Goal: Task Accomplishment & Management: Use online tool/utility

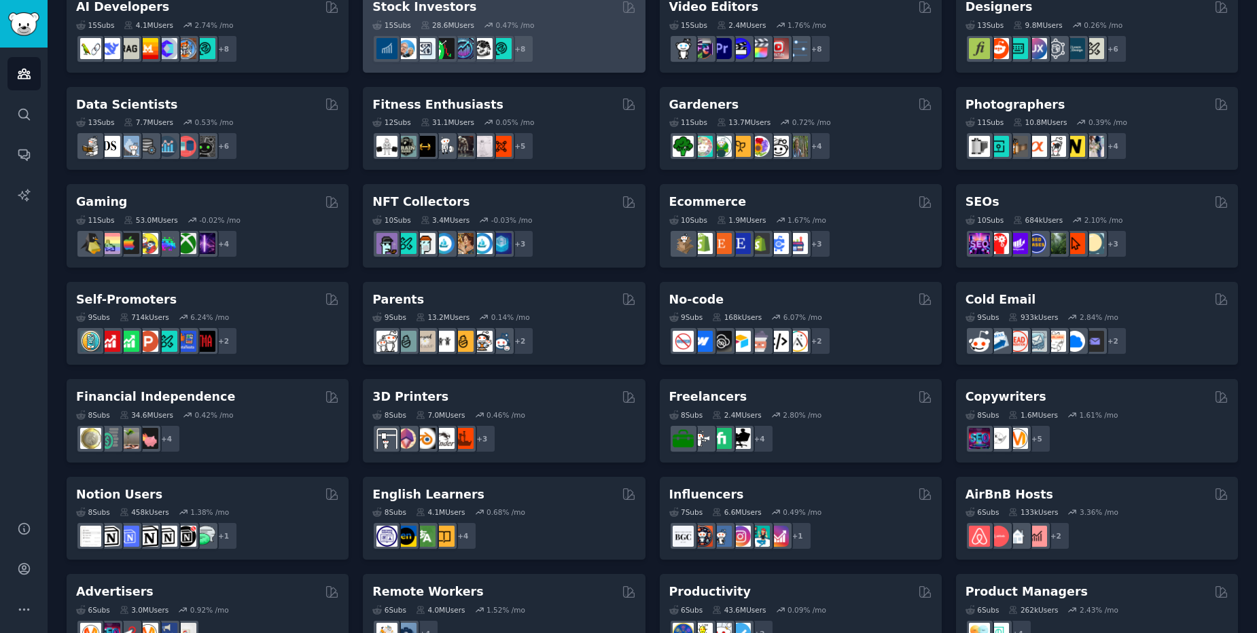
scroll to position [408, 0]
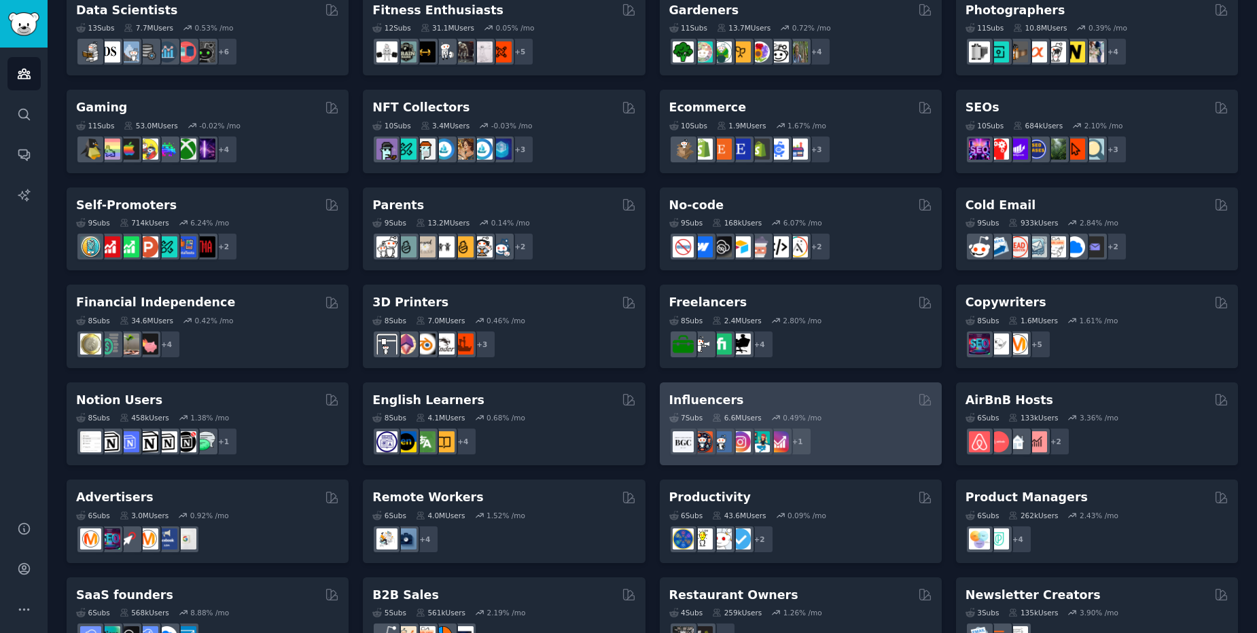
click at [751, 393] on div "Influencers" at bounding box center [800, 400] width 263 height 17
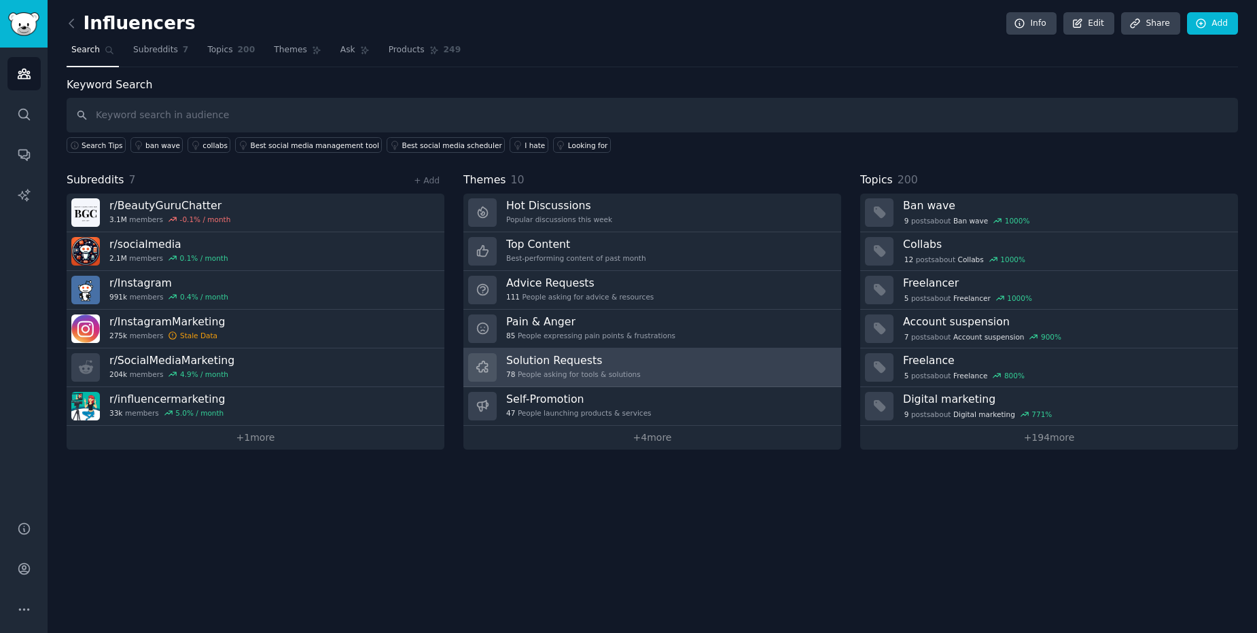
click at [600, 367] on div "Solution Requests 78 People asking for tools & solutions" at bounding box center [573, 367] width 134 height 29
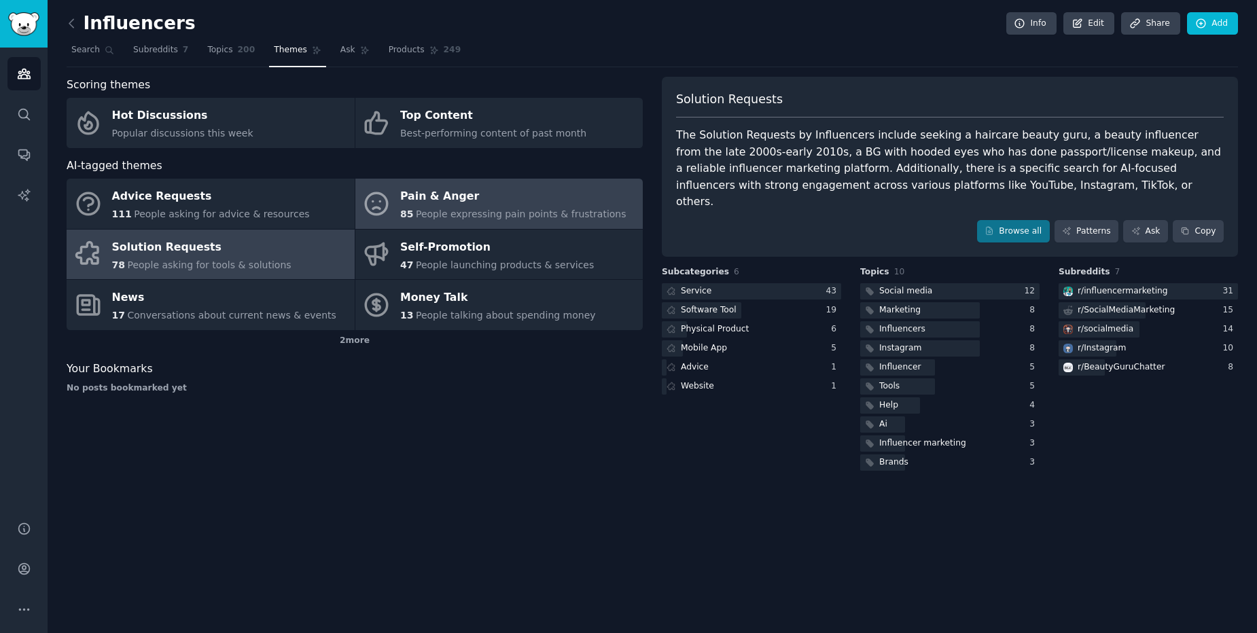
click at [506, 203] on div "Pain & Anger" at bounding box center [513, 197] width 226 height 22
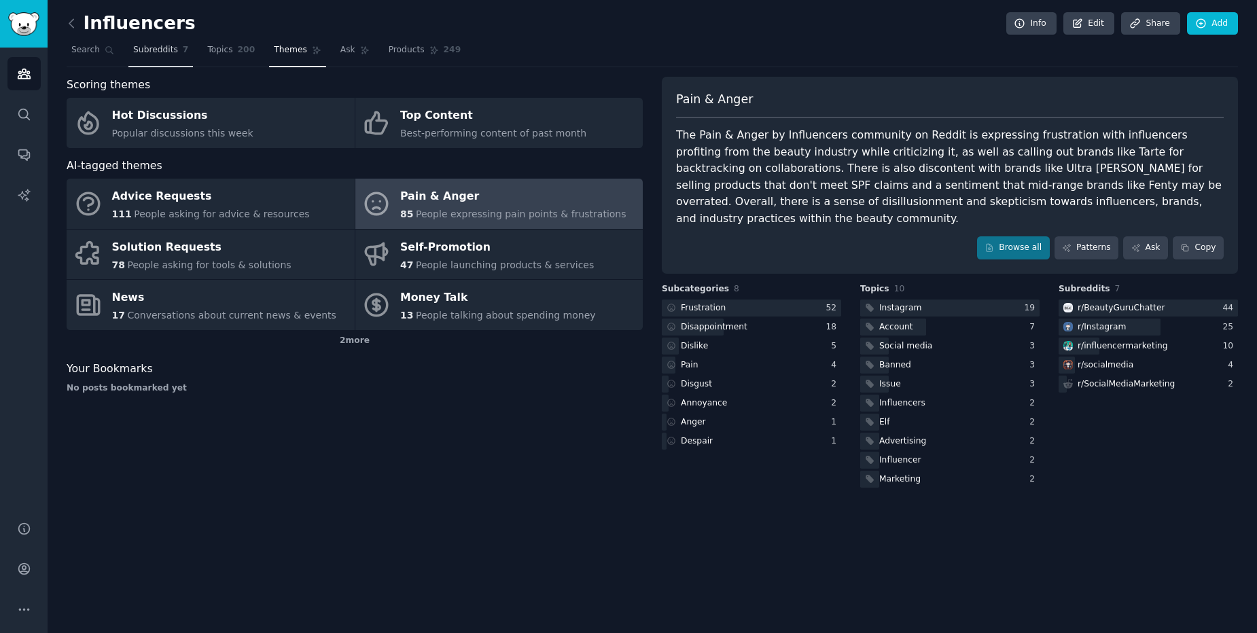
click at [166, 55] on span "Subreddits" at bounding box center [155, 50] width 45 height 12
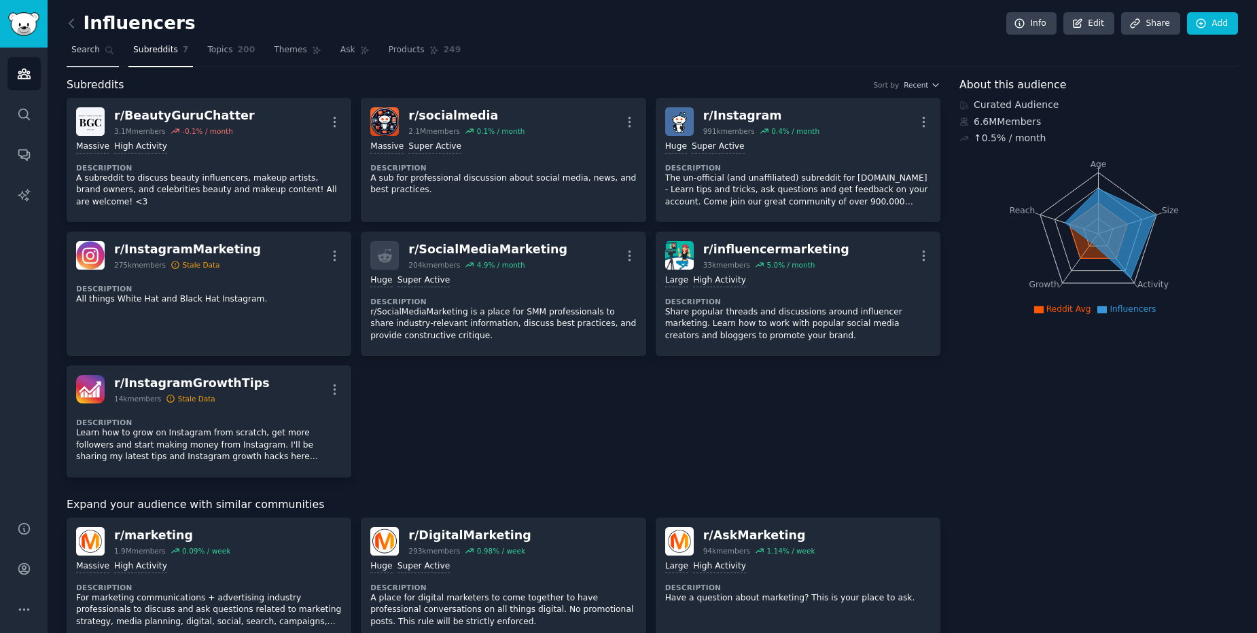
click at [85, 53] on span "Search" at bounding box center [85, 50] width 29 height 12
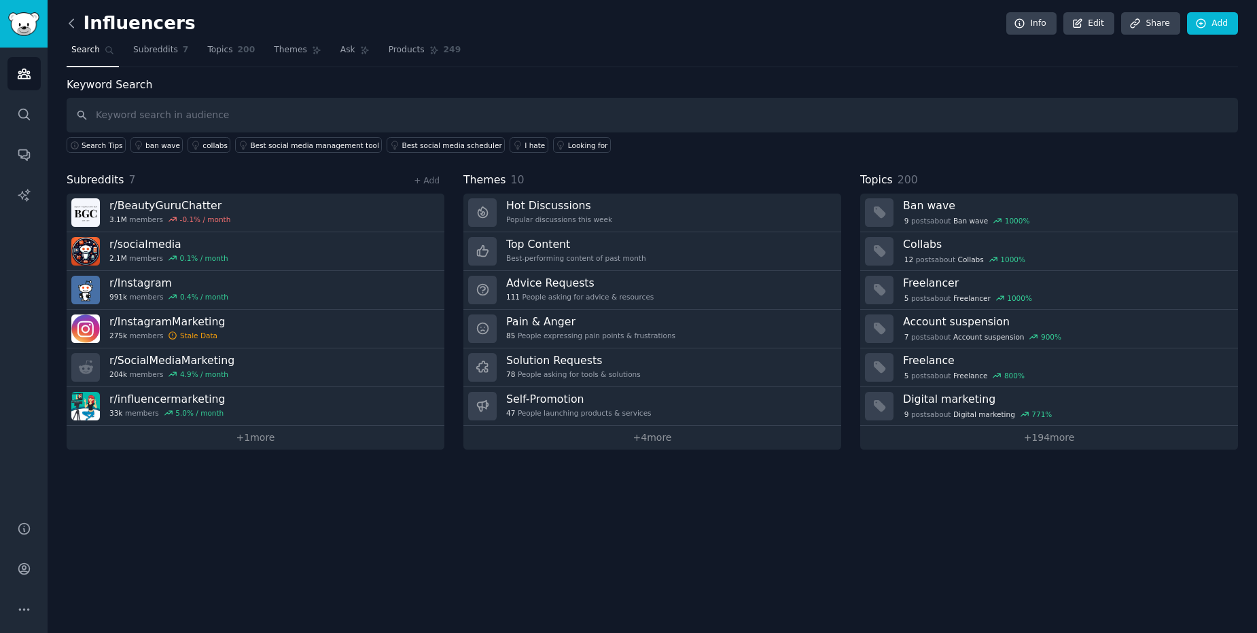
click at [74, 22] on icon at bounding box center [72, 23] width 14 height 14
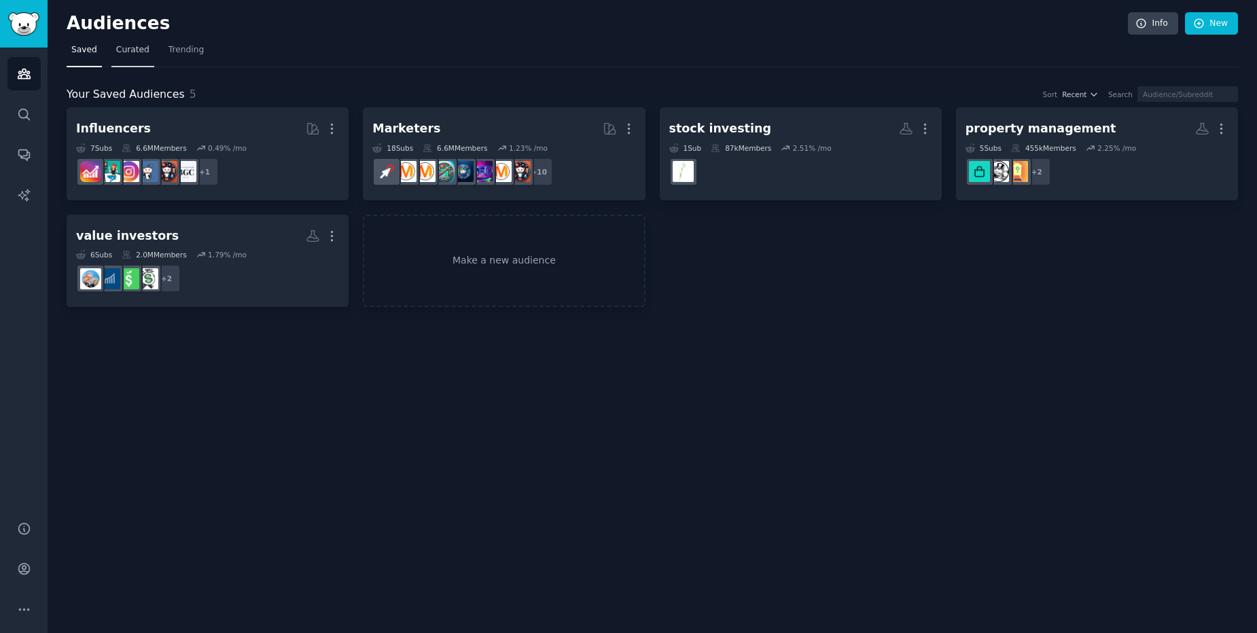
click at [128, 51] on span "Curated" at bounding box center [132, 50] width 33 height 12
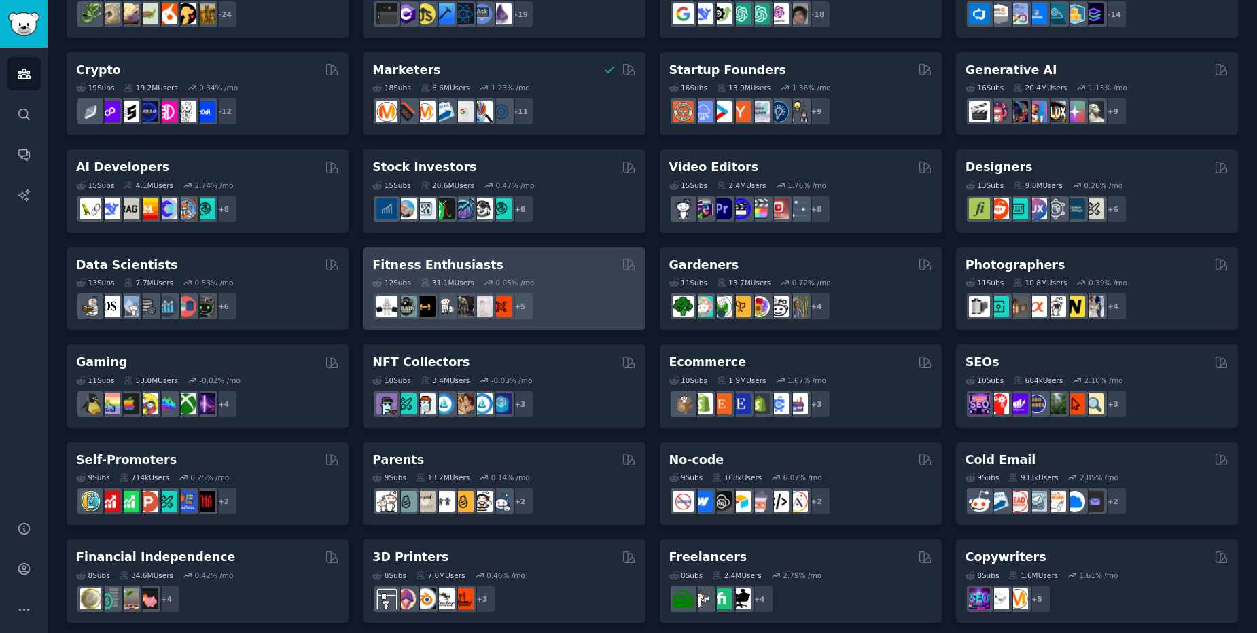
scroll to position [163, 0]
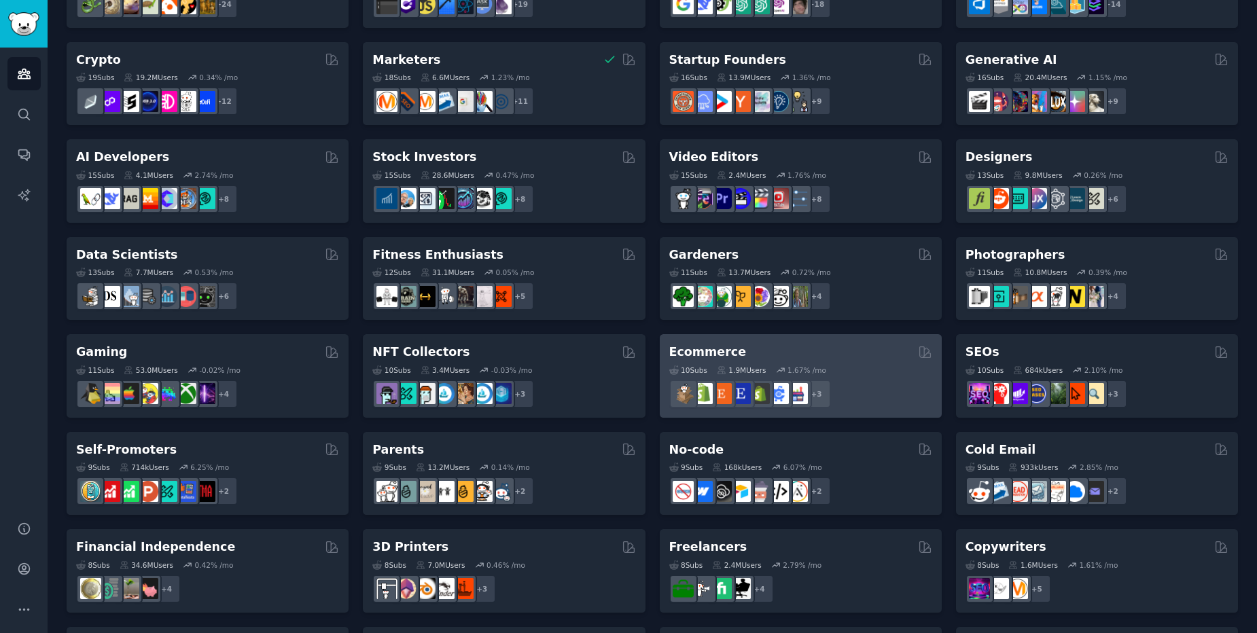
click at [818, 342] on div "Ecommerce 10 Sub s 1.9M Users 1.67 % /mo r/Etsy + 3" at bounding box center [801, 376] width 282 height 84
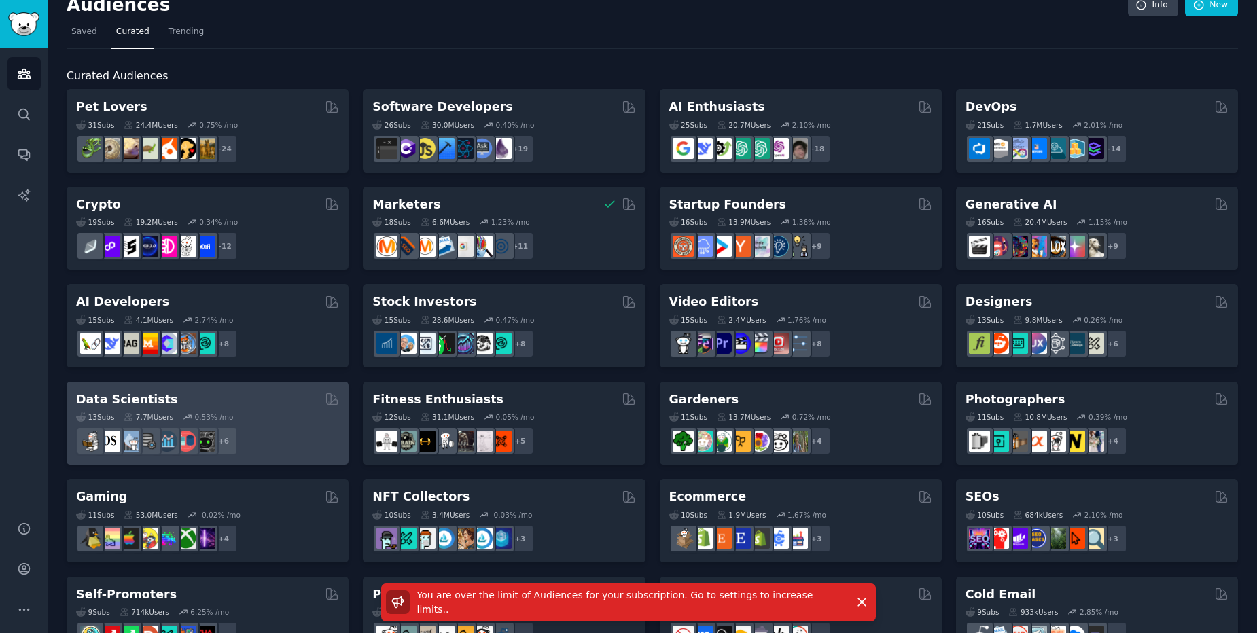
scroll to position [0, 0]
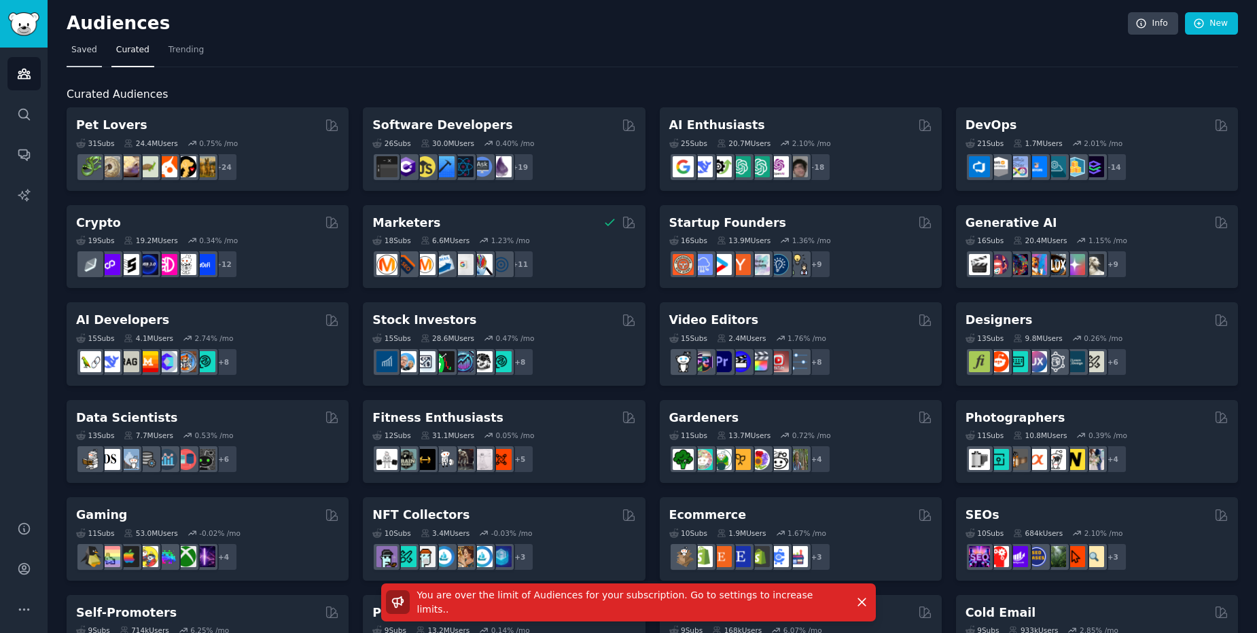
click at [87, 53] on span "Saved" at bounding box center [84, 50] width 26 height 12
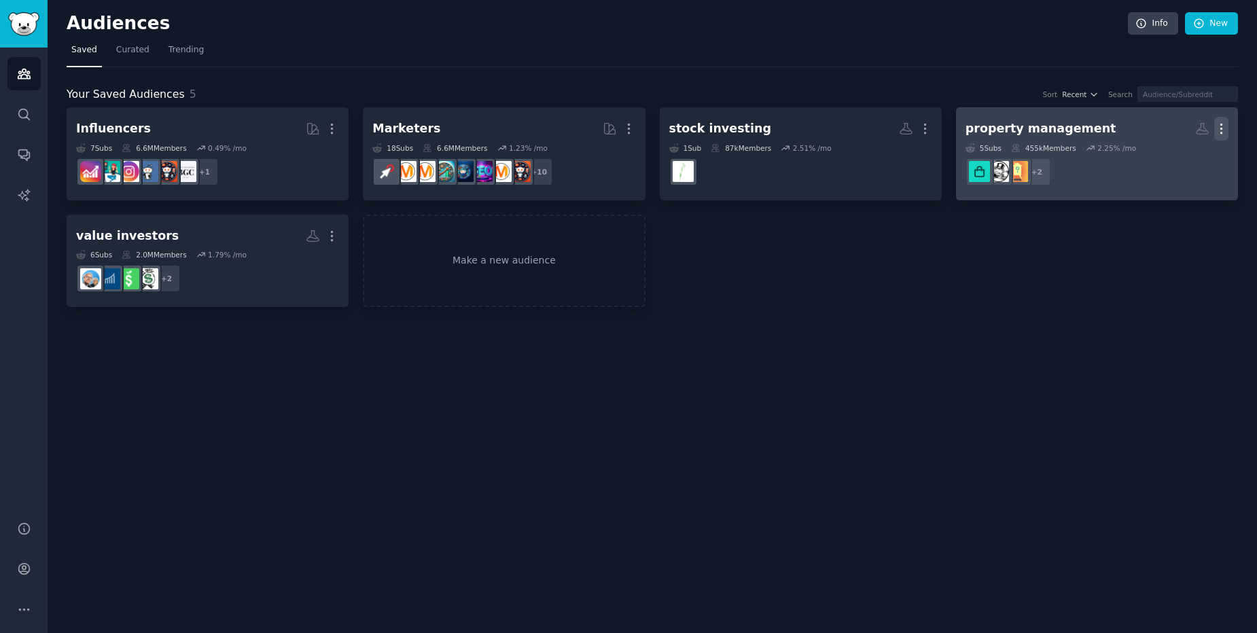
click at [1225, 131] on icon "button" at bounding box center [1221, 129] width 14 height 14
click at [1178, 160] on p "Delete" at bounding box center [1183, 157] width 31 height 14
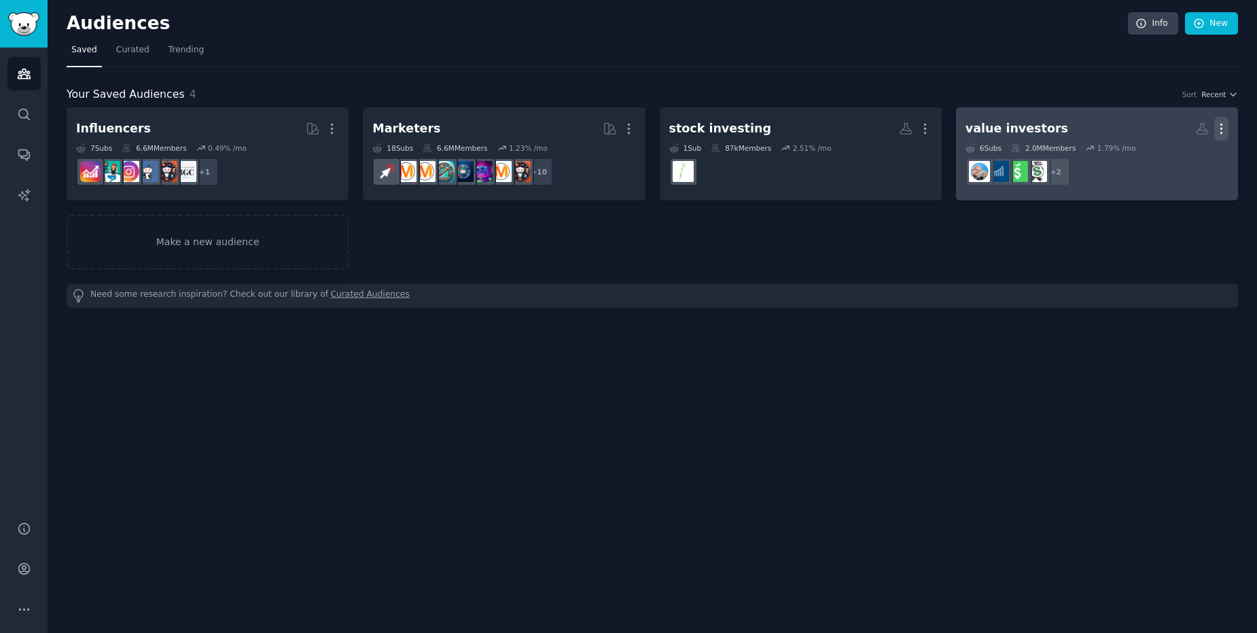
click at [1222, 132] on icon "button" at bounding box center [1221, 129] width 1 height 10
click at [1195, 162] on p "Delete" at bounding box center [1183, 157] width 31 height 14
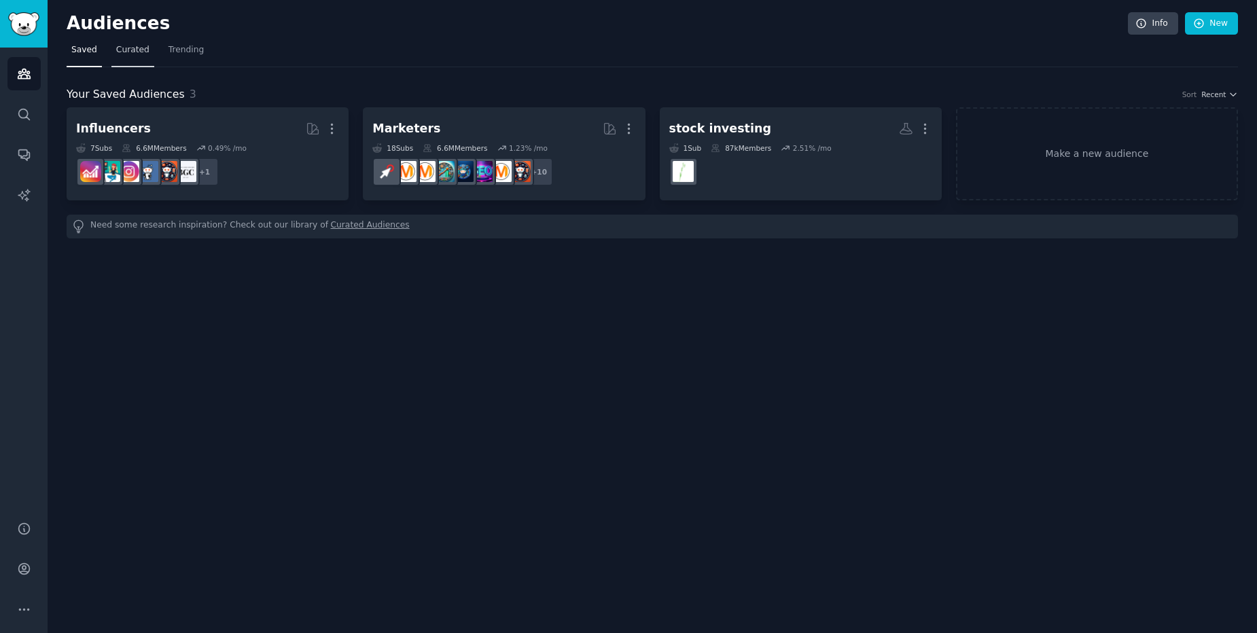
click at [122, 54] on span "Curated" at bounding box center [132, 50] width 33 height 12
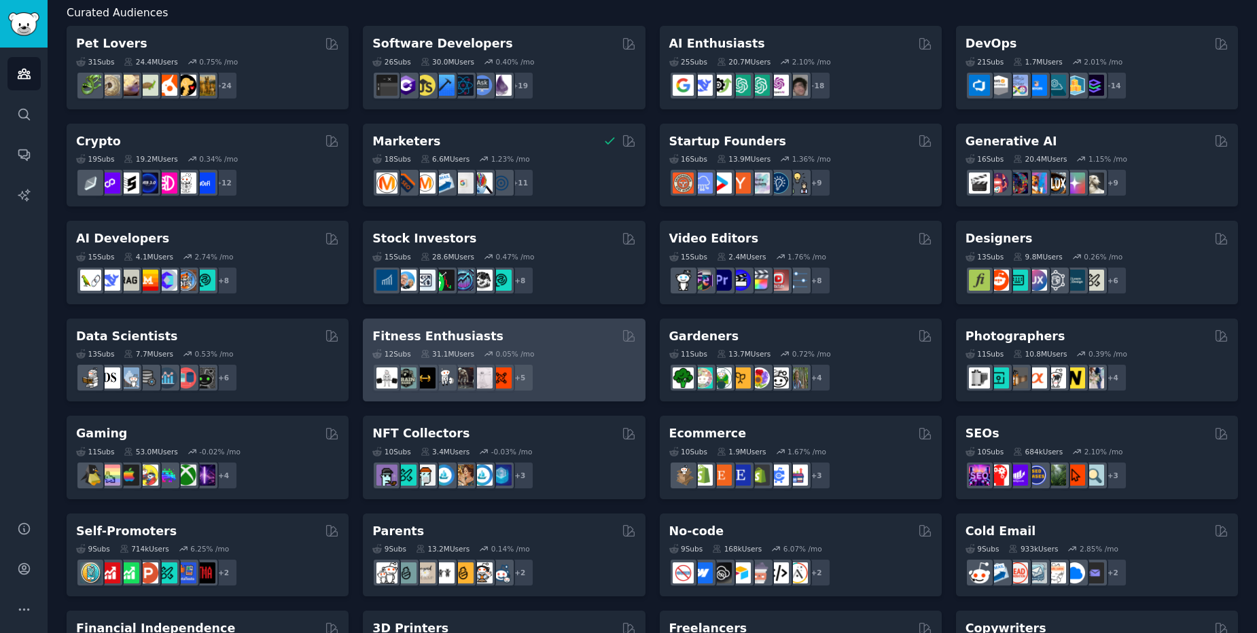
scroll to position [326, 0]
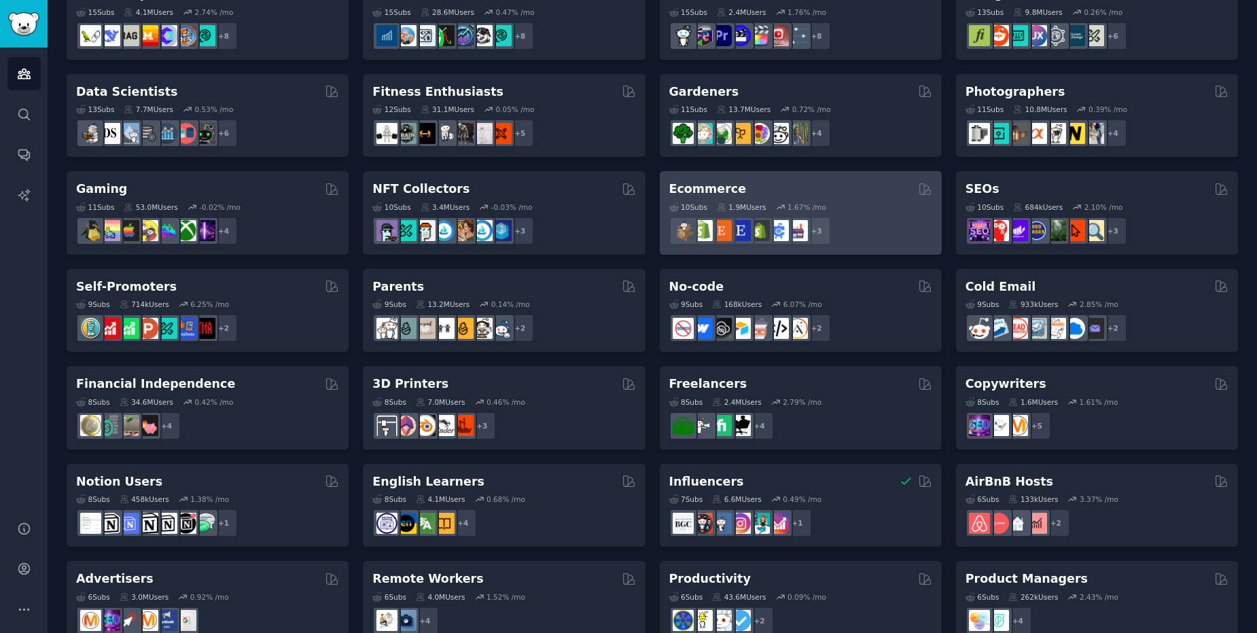
click at [767, 186] on div "Ecommerce" at bounding box center [800, 189] width 263 height 17
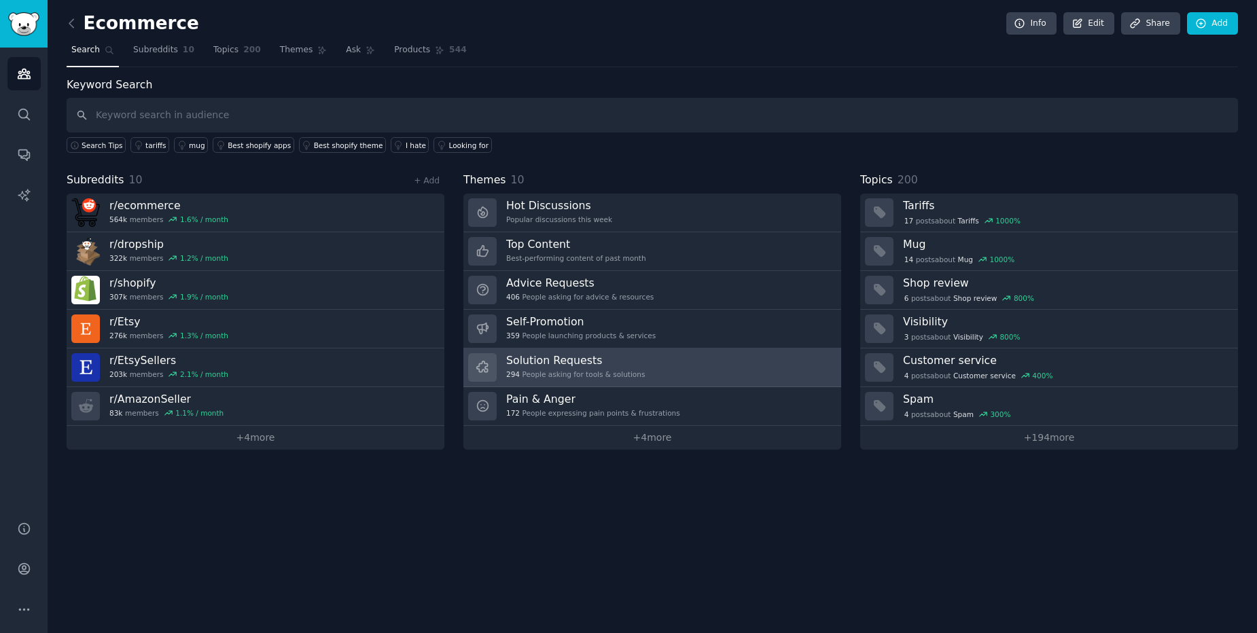
click at [560, 366] on h3 "Solution Requests" at bounding box center [575, 360] width 139 height 14
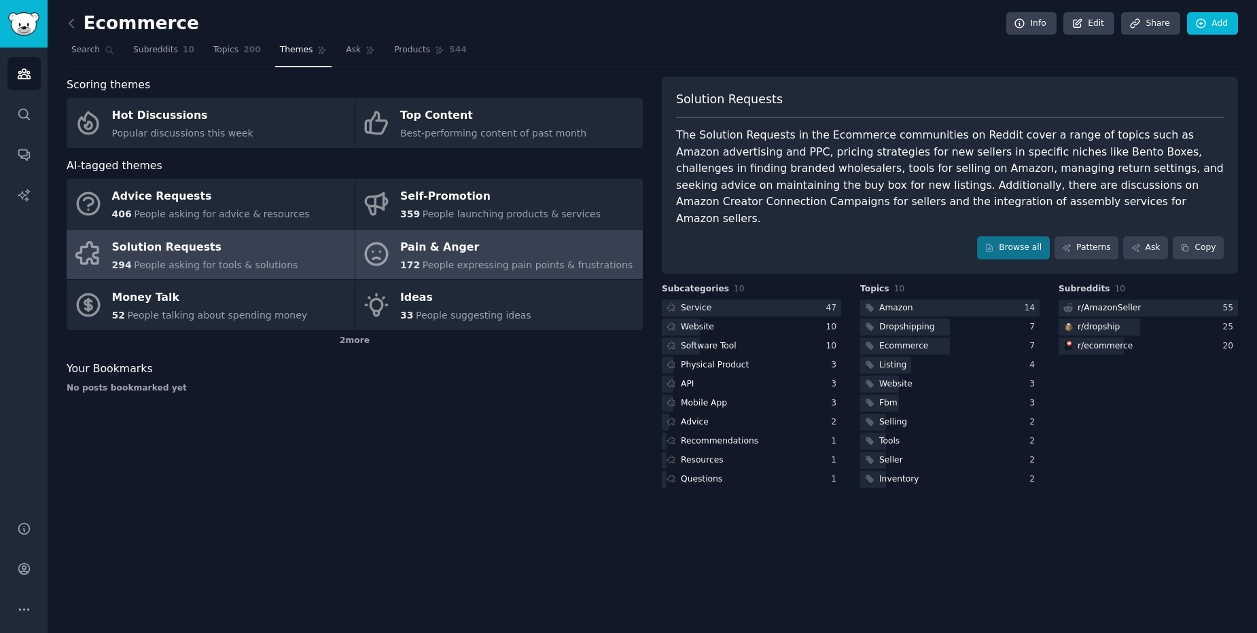
click at [578, 259] on span "People expressing pain points & frustrations" at bounding box center [527, 264] width 211 height 11
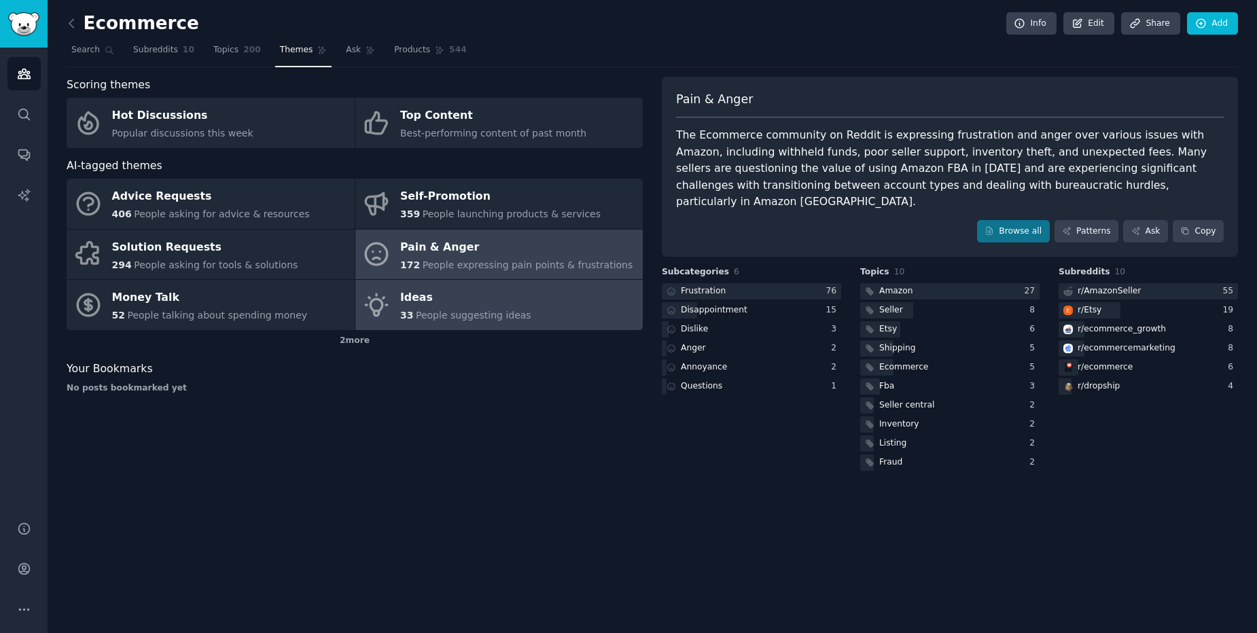
click at [536, 314] on link "Ideas 33 People suggesting ideas" at bounding box center [499, 305] width 288 height 50
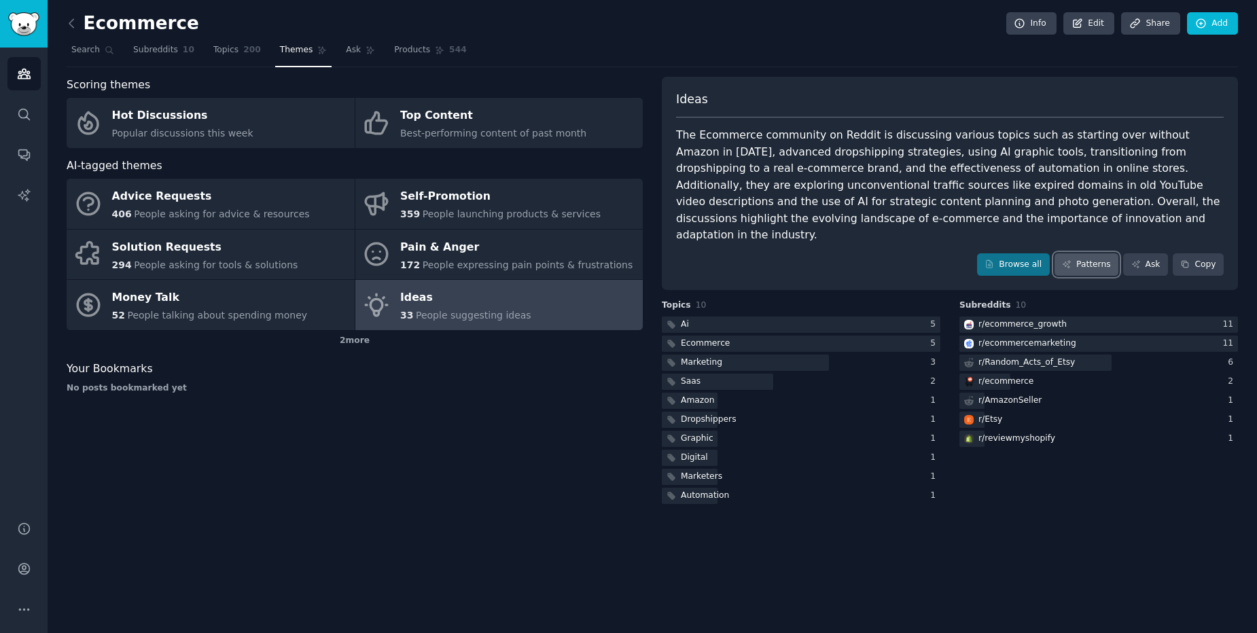
click at [1086, 253] on link "Patterns" at bounding box center [1086, 264] width 64 height 23
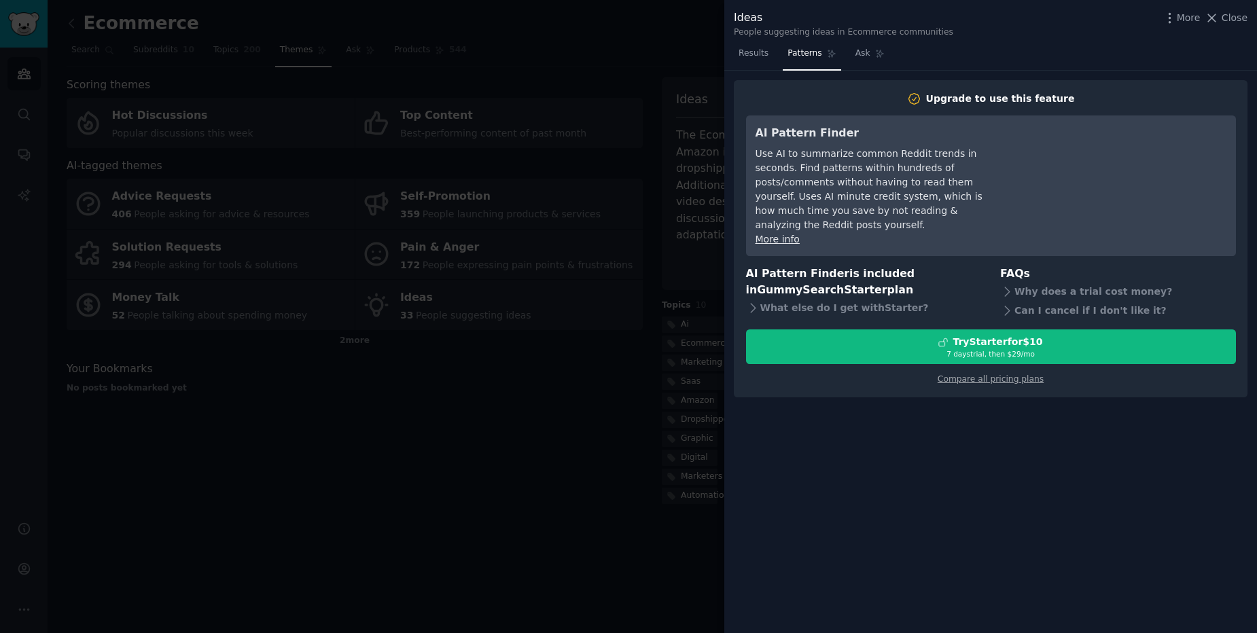
click at [576, 505] on div at bounding box center [628, 316] width 1257 height 633
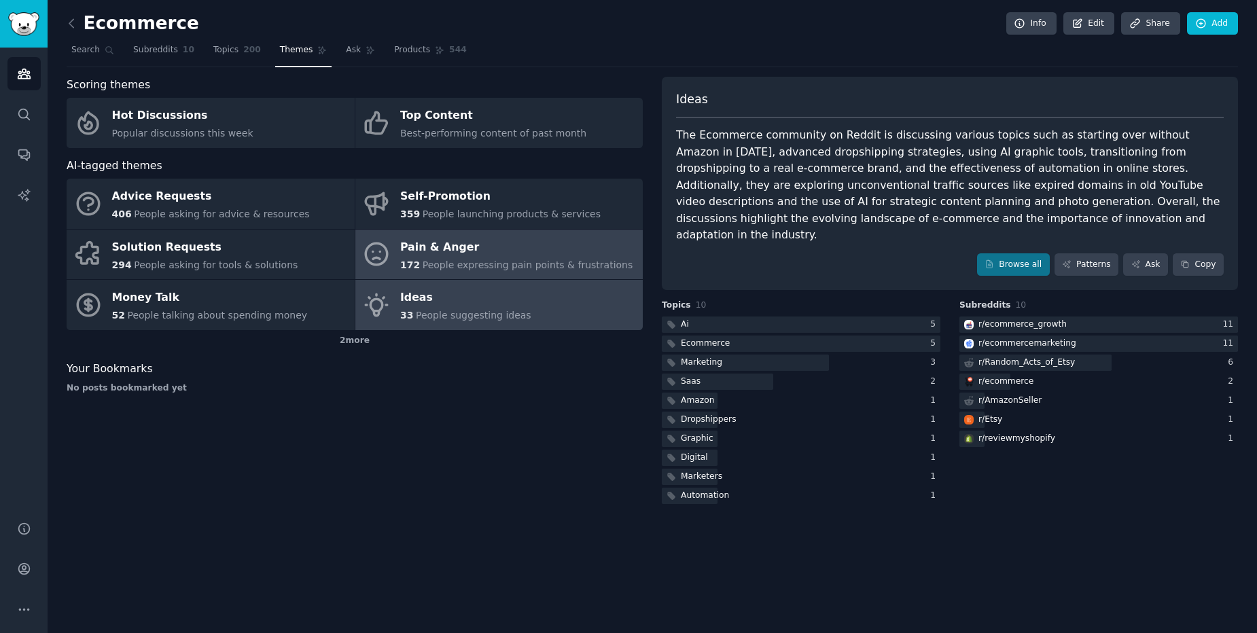
click at [522, 262] on span "People expressing pain points & frustrations" at bounding box center [527, 264] width 211 height 11
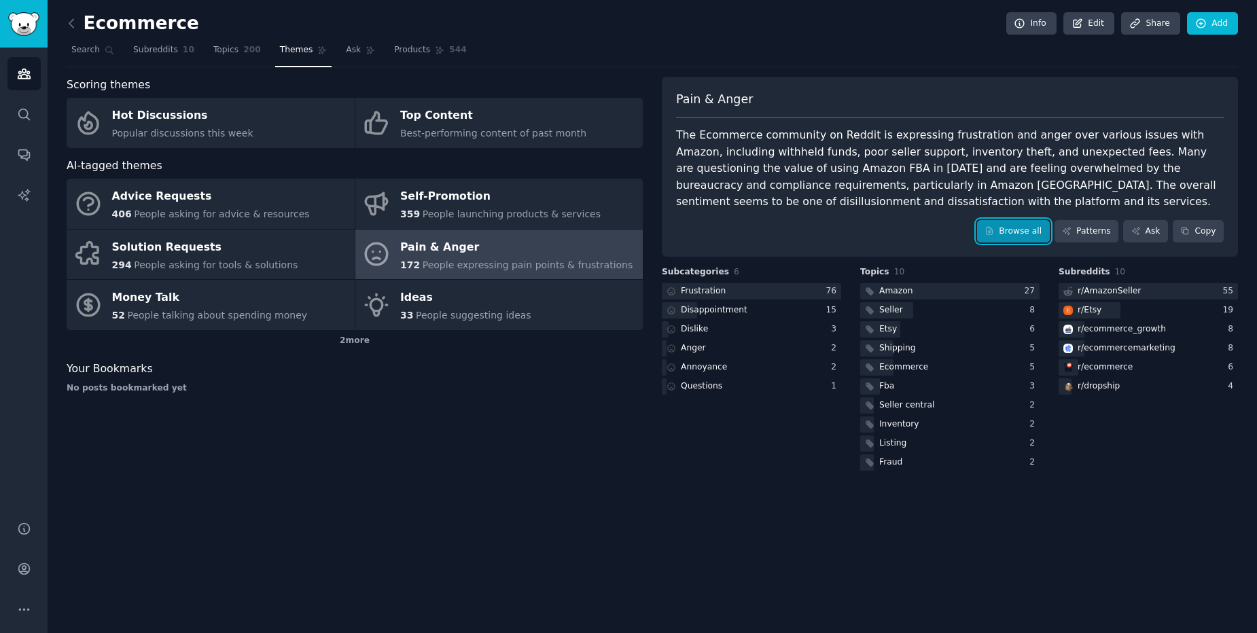
click at [1000, 234] on link "Browse all" at bounding box center [1013, 231] width 73 height 23
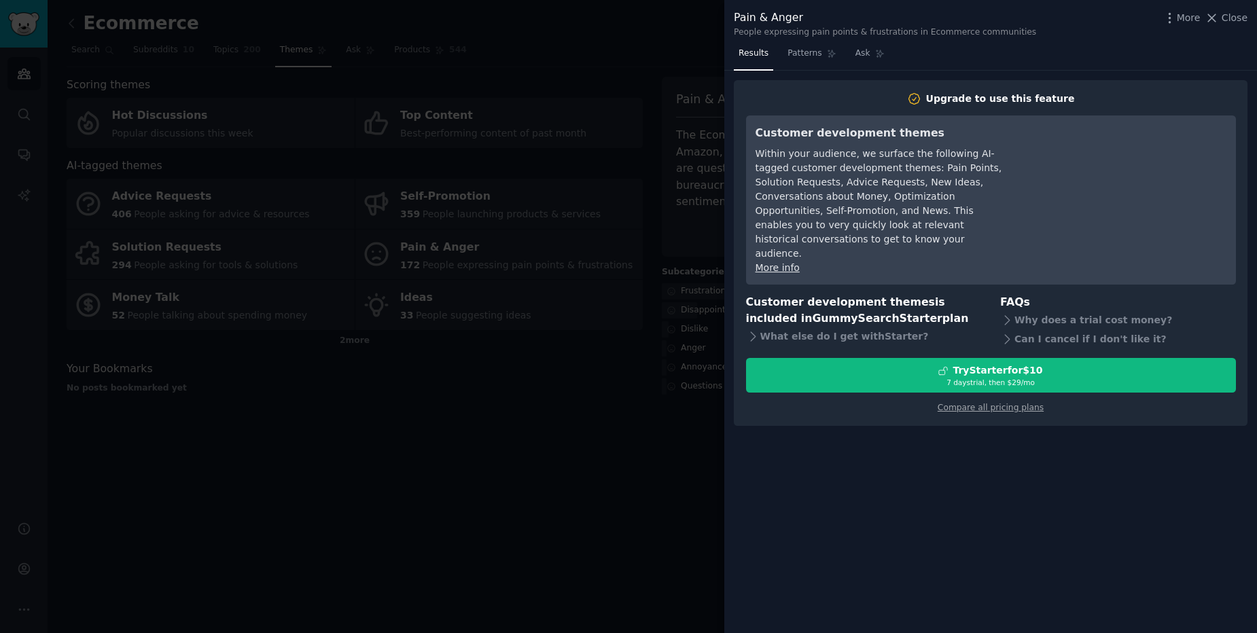
click at [610, 500] on div at bounding box center [628, 316] width 1257 height 633
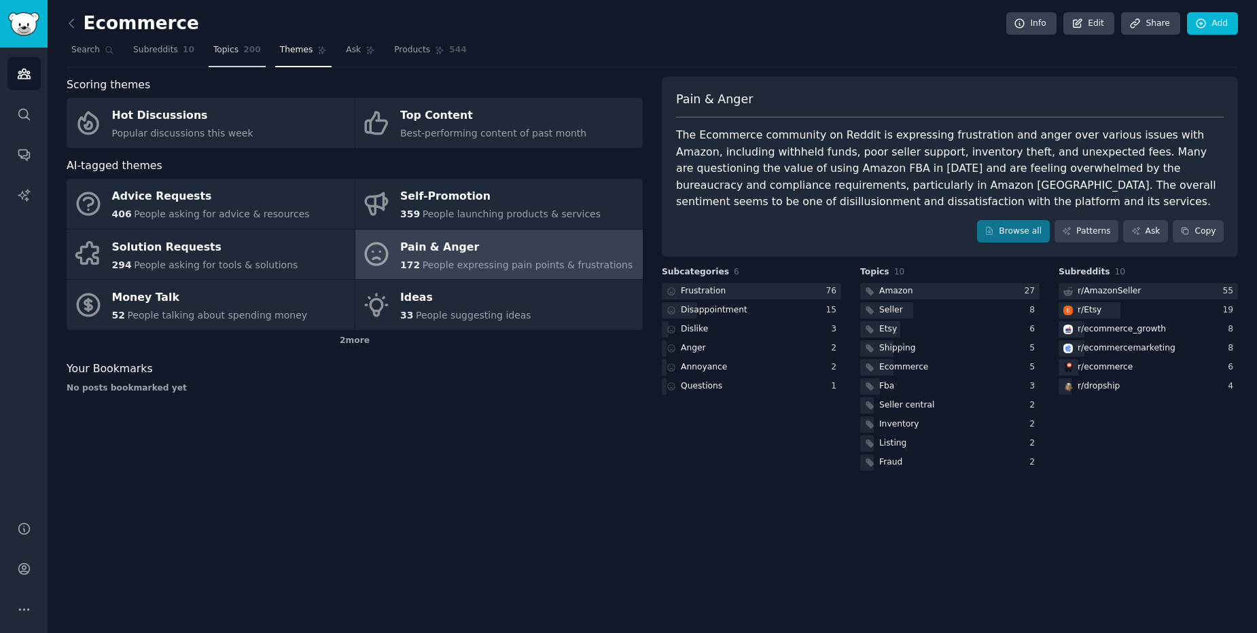
click at [216, 54] on span "Topics" at bounding box center [225, 50] width 25 height 12
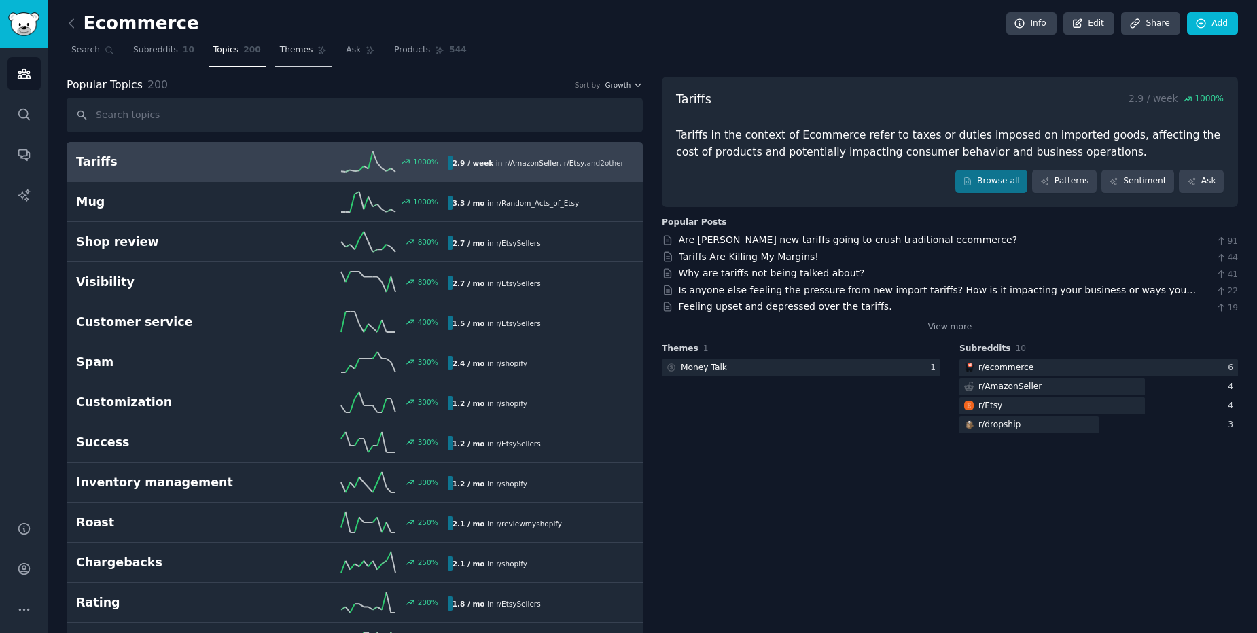
click at [291, 55] on span "Themes" at bounding box center [296, 50] width 33 height 12
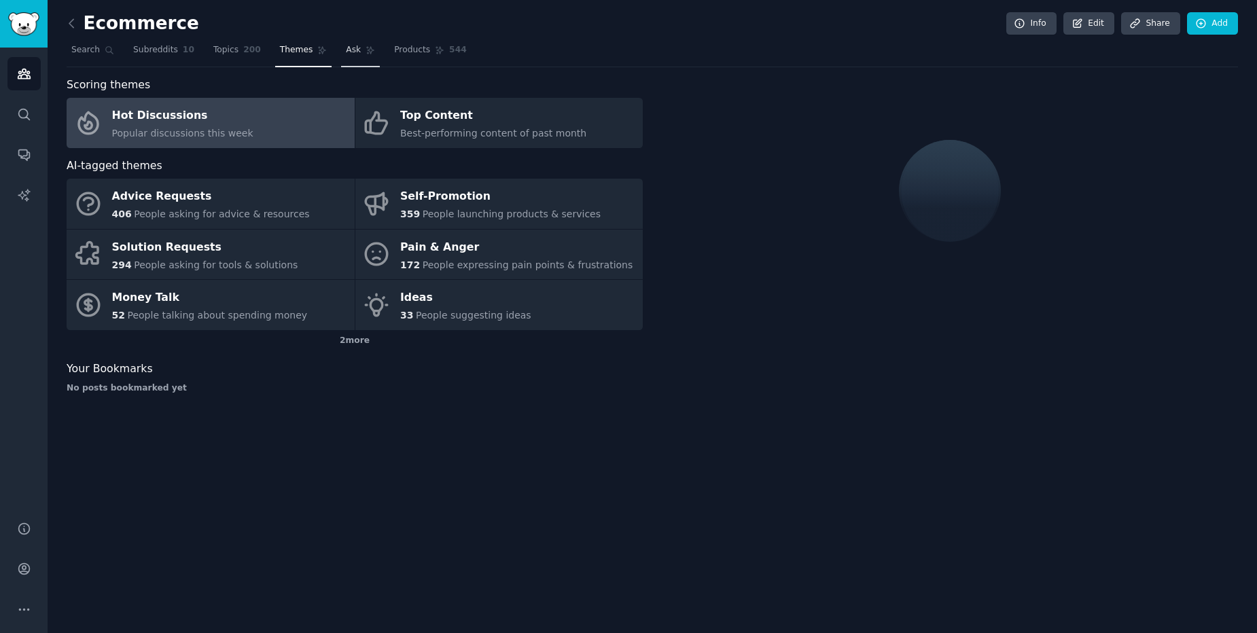
click at [346, 48] on span "Ask" at bounding box center [353, 50] width 15 height 12
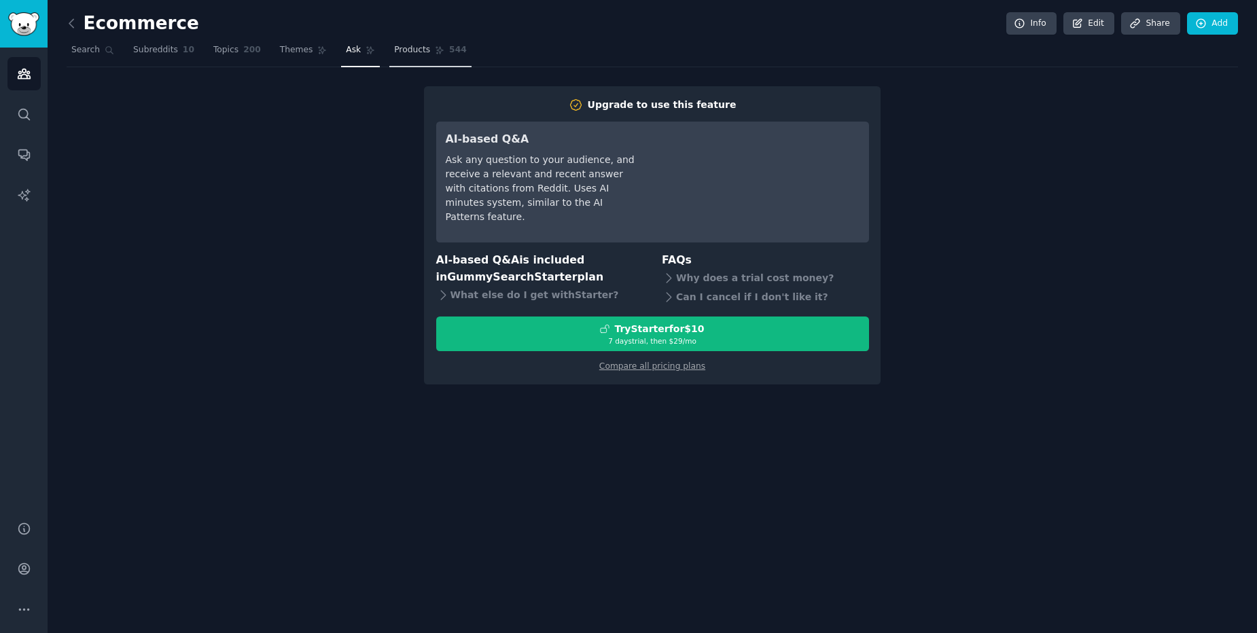
click at [394, 56] on span "Products" at bounding box center [412, 50] width 36 height 12
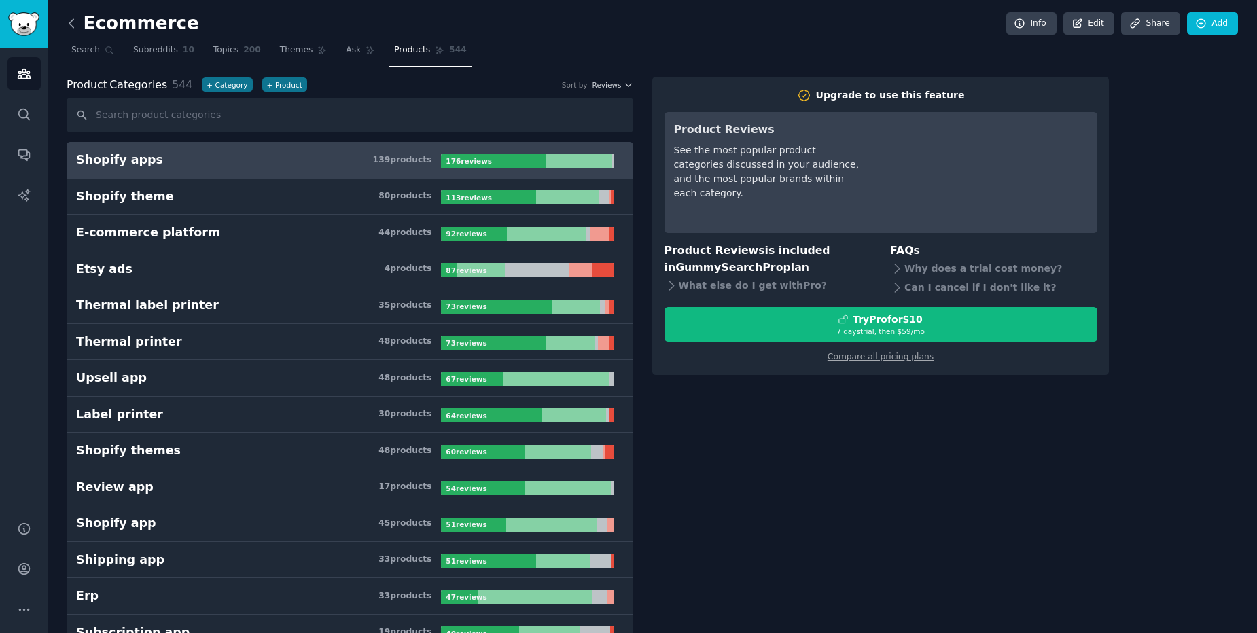
click at [75, 23] on icon at bounding box center [72, 23] width 14 height 14
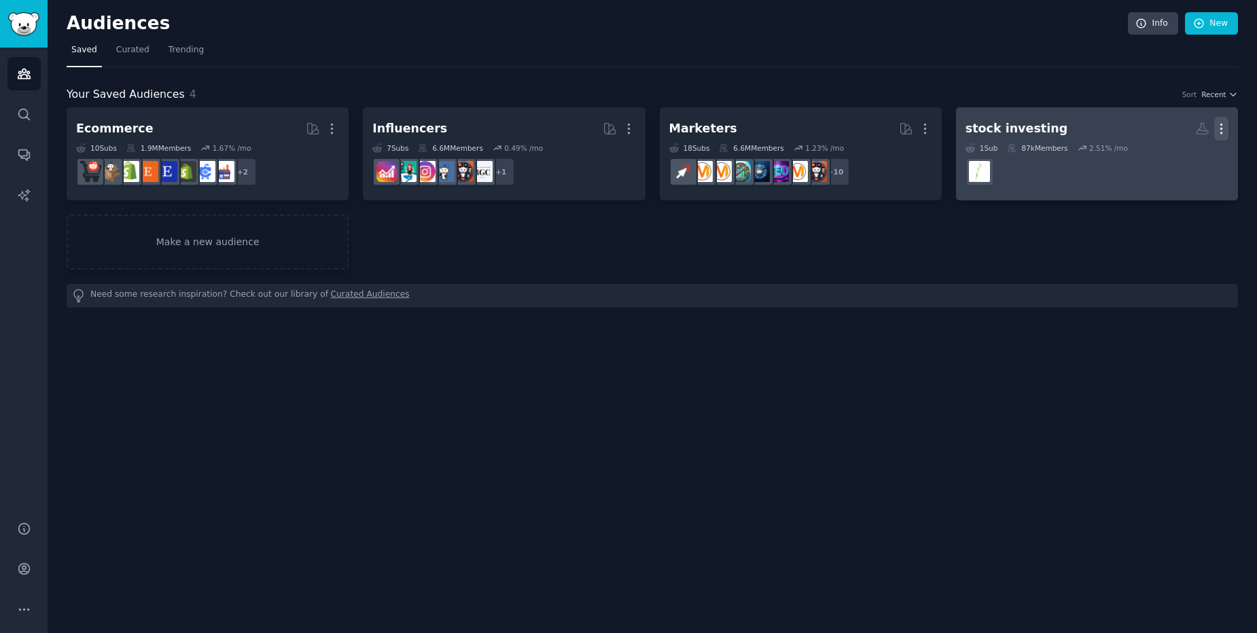
click at [1223, 130] on icon "button" at bounding box center [1221, 129] width 14 height 14
click at [1179, 157] on p "Delete" at bounding box center [1183, 157] width 31 height 14
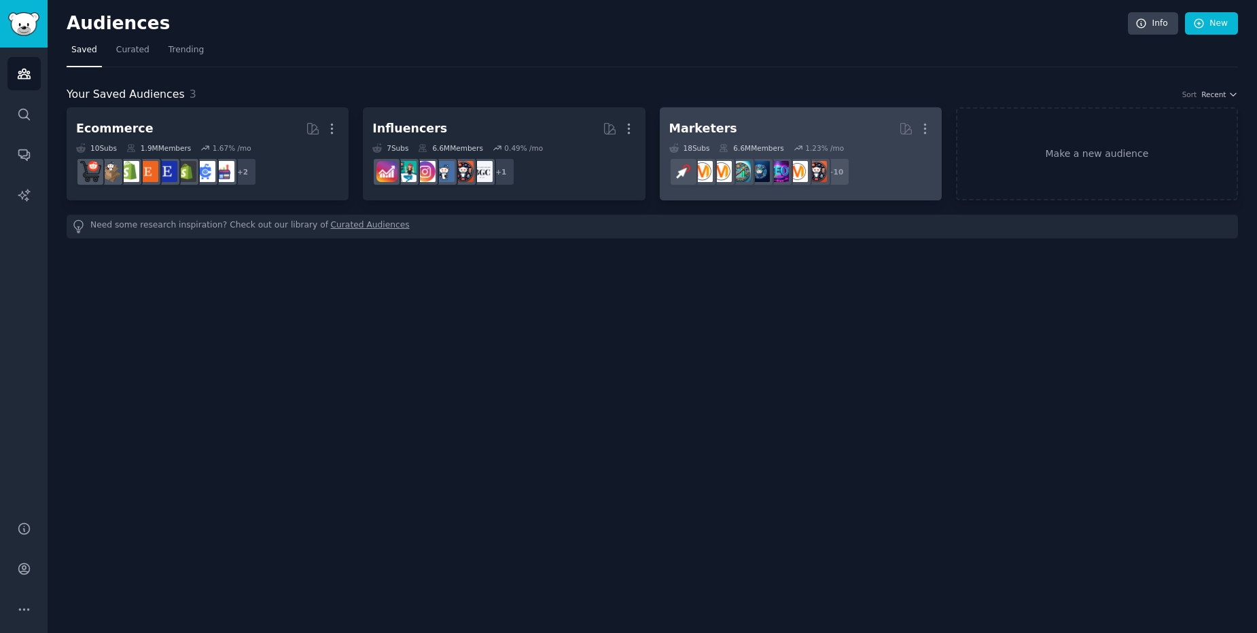
click at [822, 124] on h2 "Marketers More" at bounding box center [800, 129] width 263 height 24
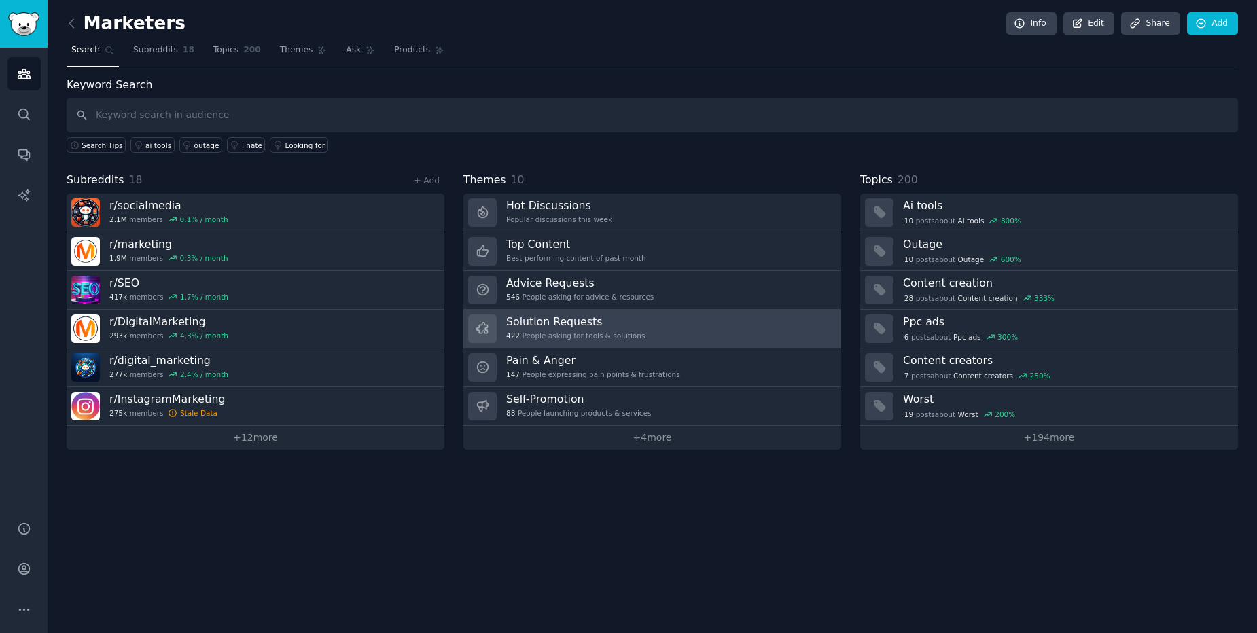
click at [611, 329] on div "Solution Requests 422 People asking for tools & solutions" at bounding box center [575, 328] width 139 height 29
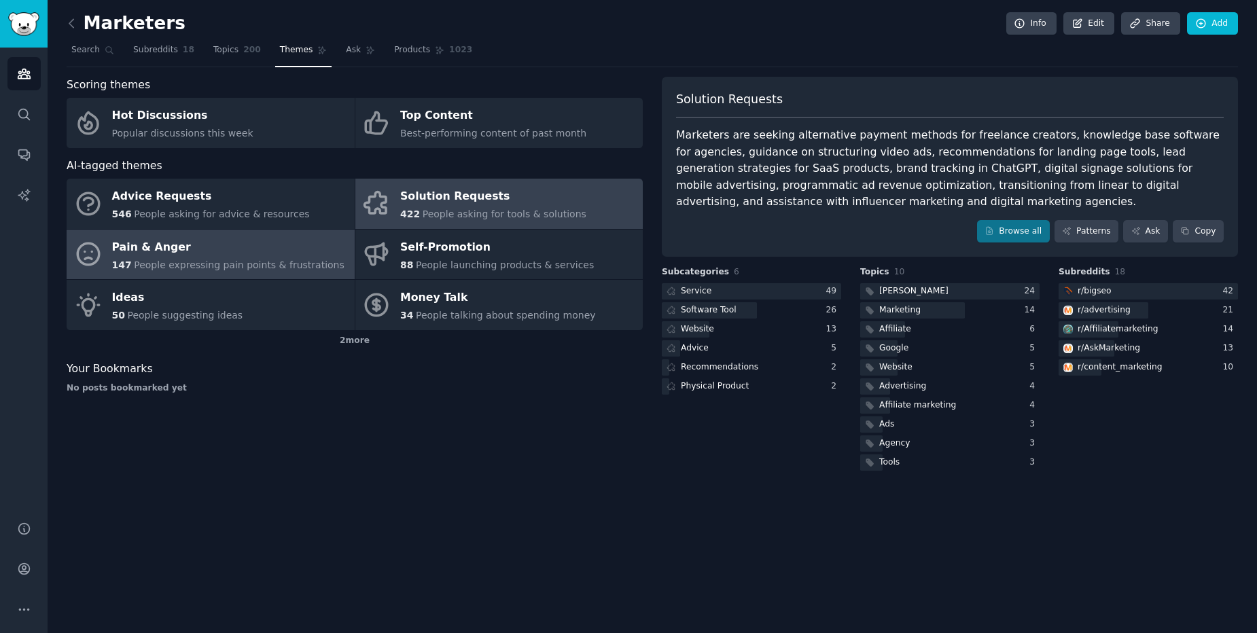
click at [225, 261] on span "People expressing pain points & frustrations" at bounding box center [239, 264] width 211 height 11
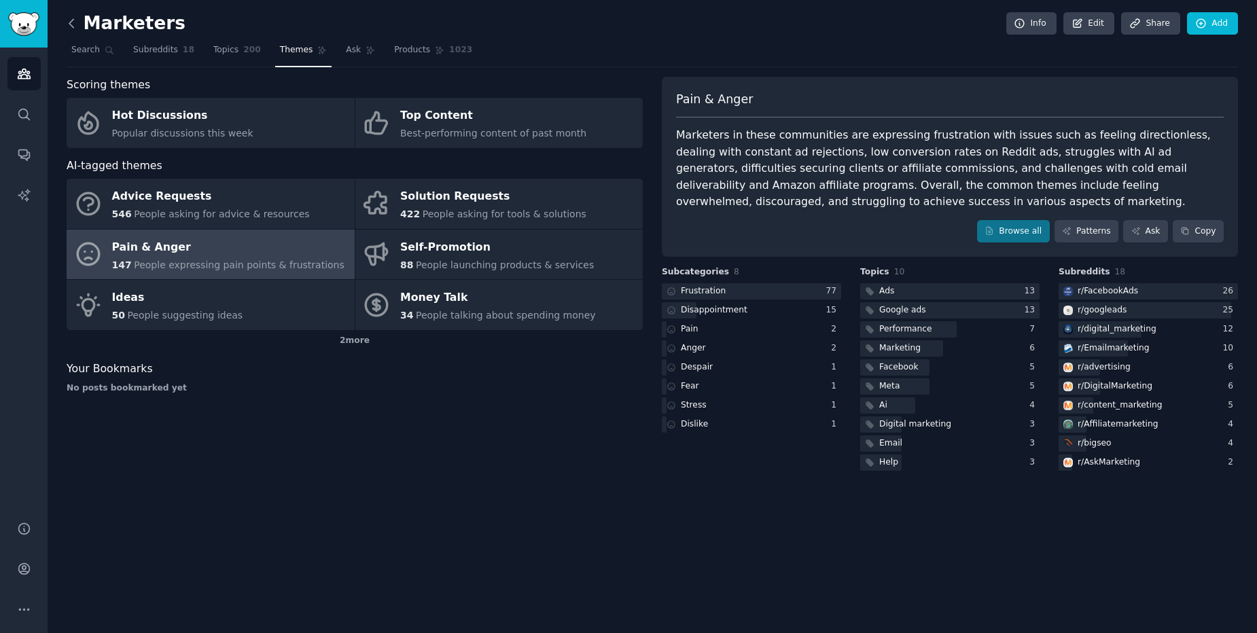
click at [73, 26] on icon at bounding box center [72, 23] width 14 height 14
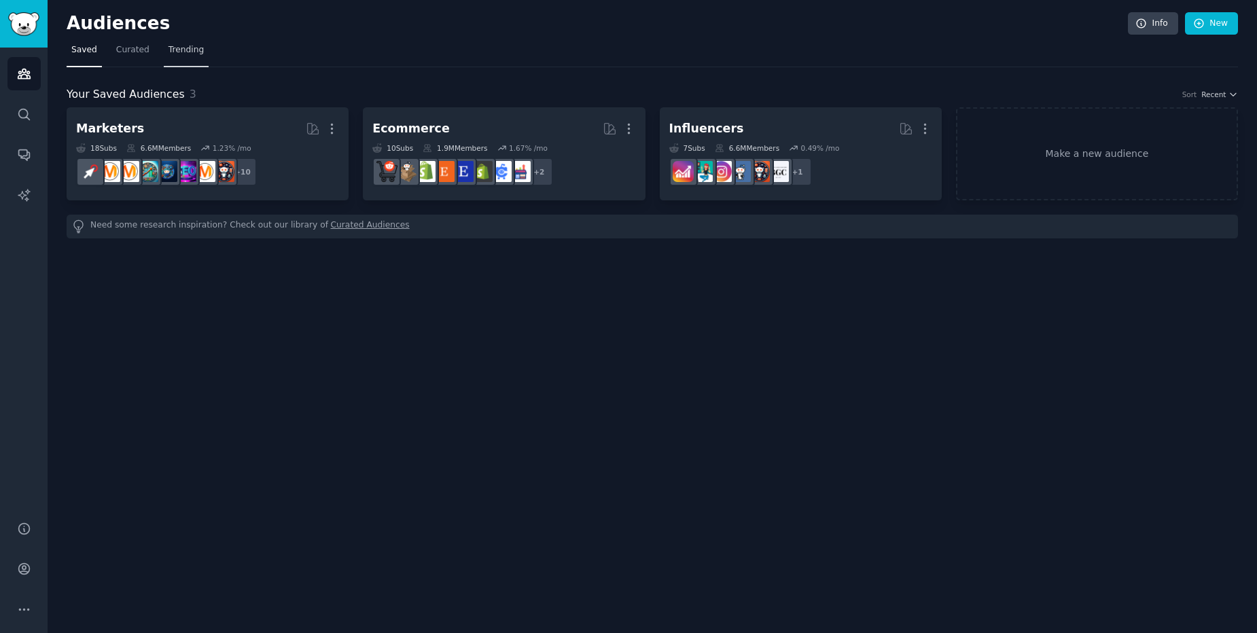
click at [192, 54] on span "Trending" at bounding box center [185, 50] width 35 height 12
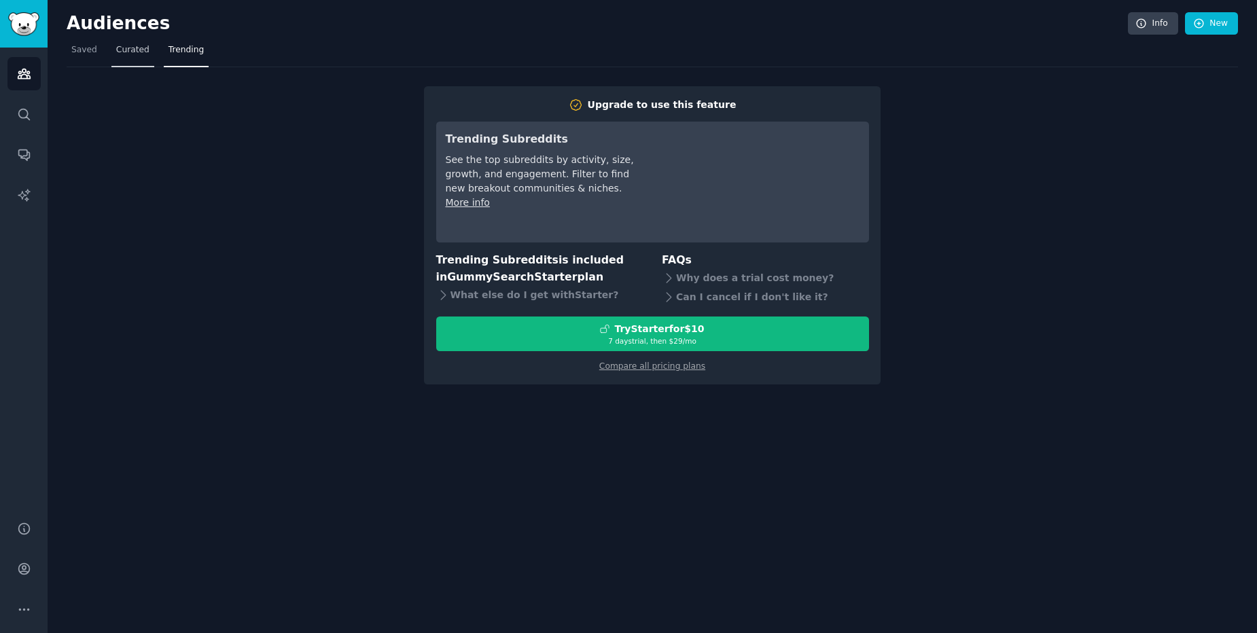
click at [128, 51] on span "Curated" at bounding box center [132, 50] width 33 height 12
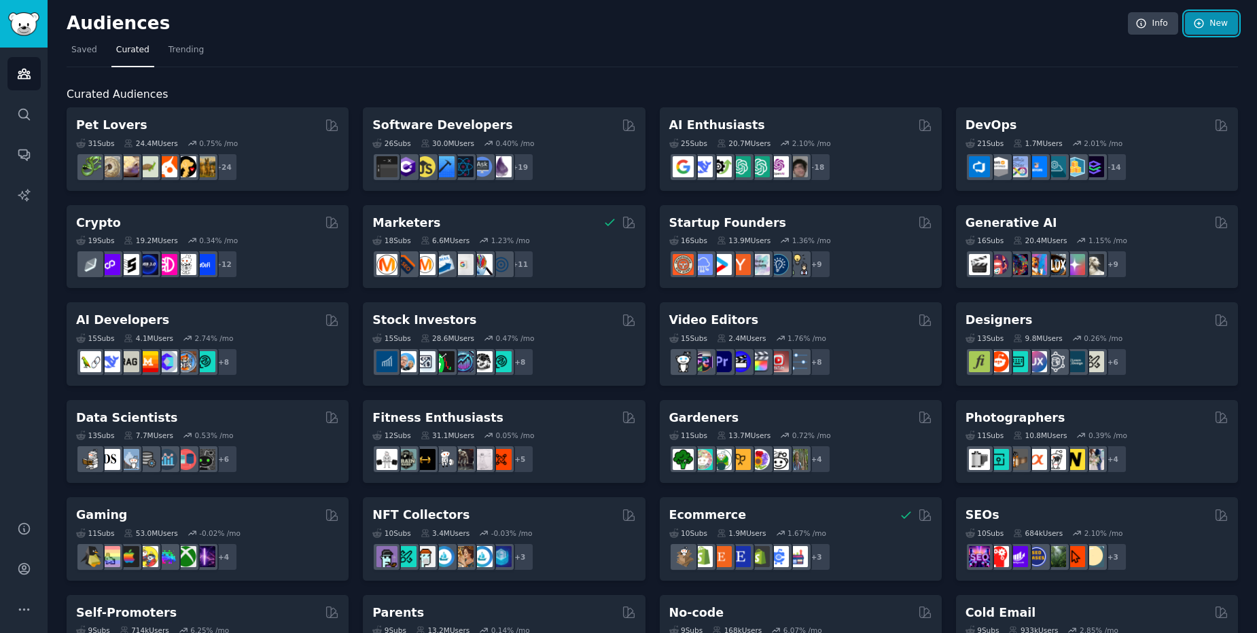
click at [1199, 31] on link "New" at bounding box center [1211, 23] width 53 height 23
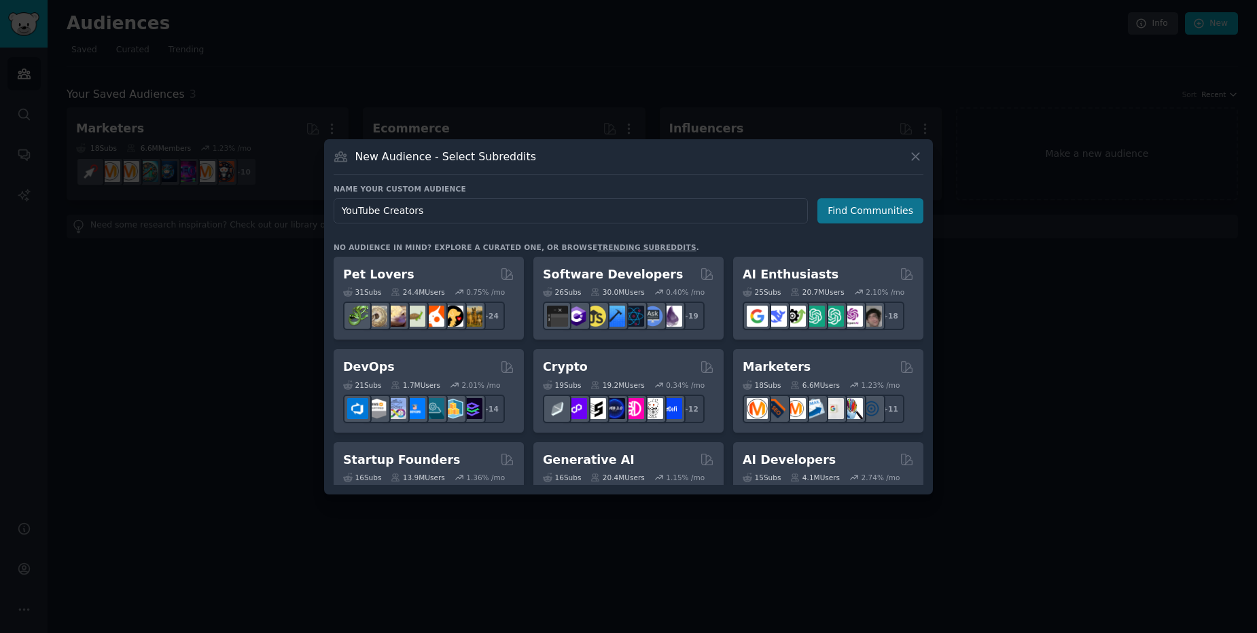
type input "YouTube Creators"
click at [879, 215] on button "Find Communities" at bounding box center [870, 210] width 106 height 25
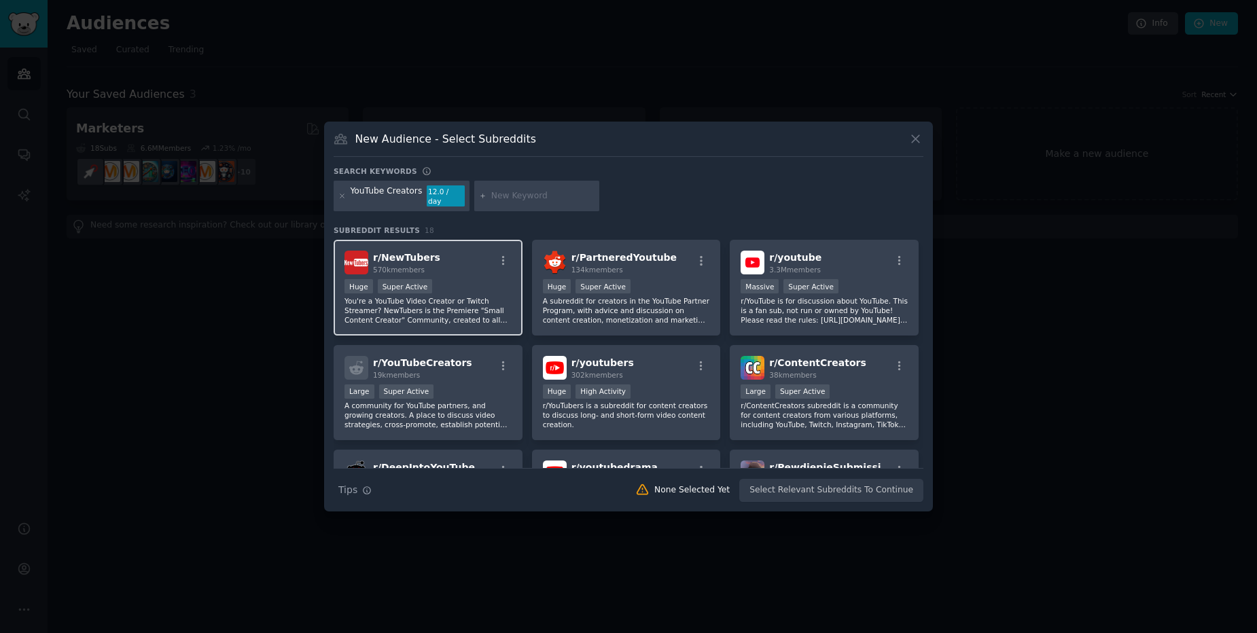
click at [465, 272] on div "r/ NewTubers 570k members Huge Super Active You're a YouTube Video Creator or T…" at bounding box center [427, 288] width 189 height 96
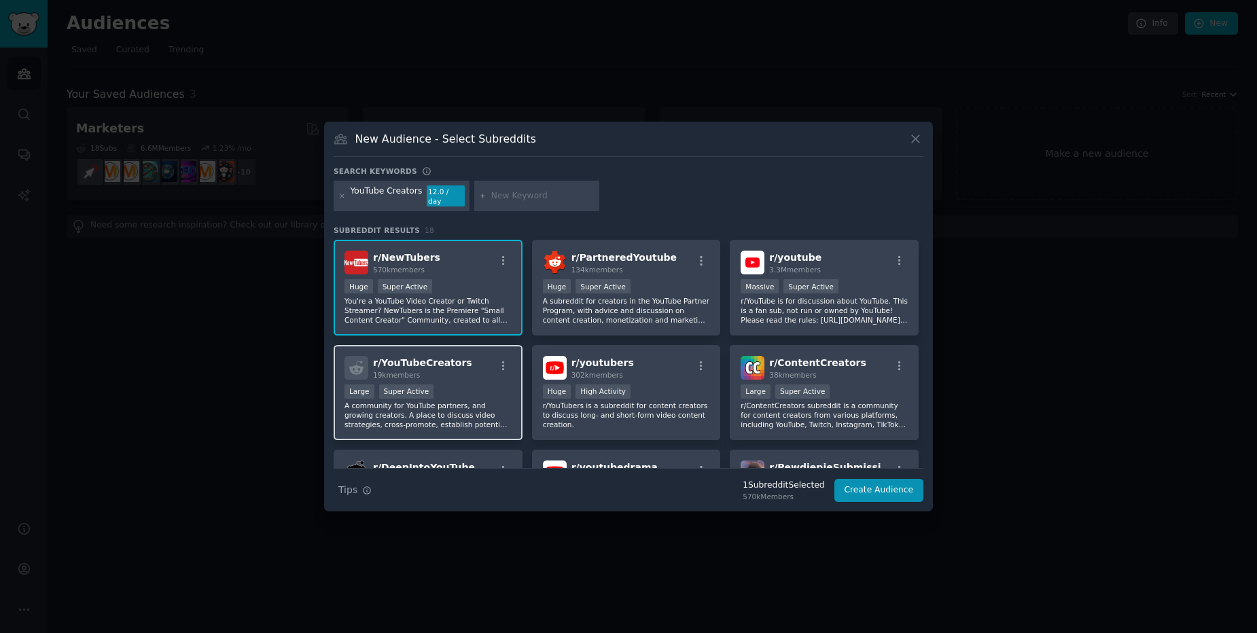
click at [475, 374] on div "r/ YouTubeCreators 19k members" at bounding box center [427, 368] width 167 height 24
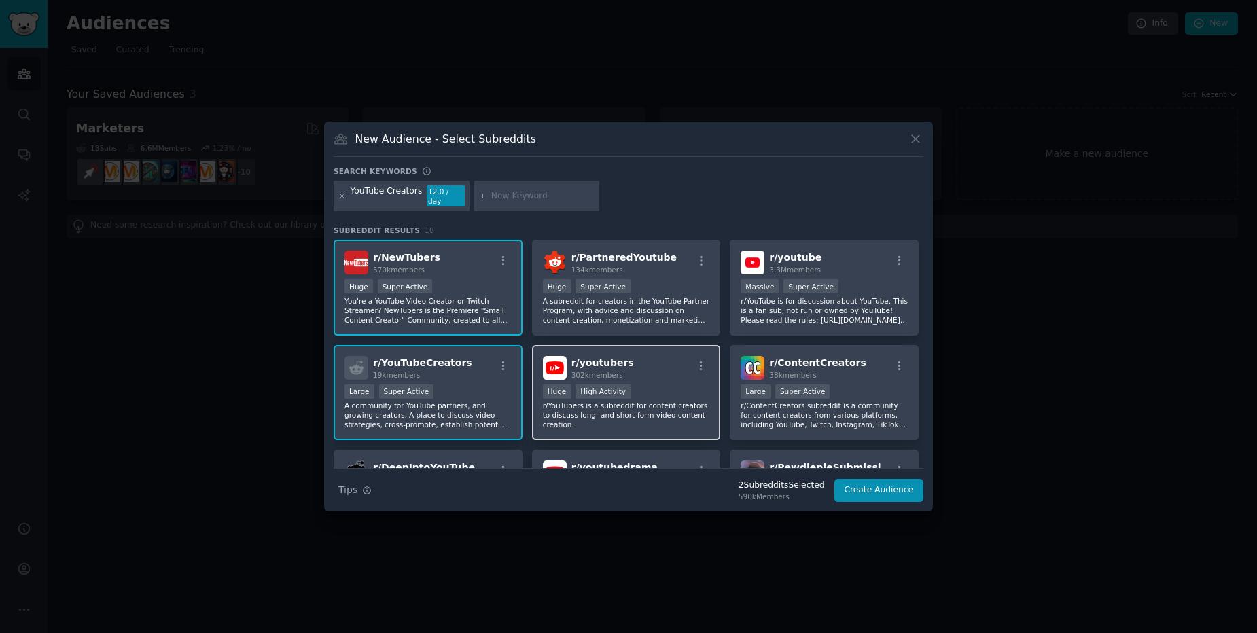
click at [649, 413] on p "r/YouTubers is a subreddit for content creators to discuss long- and short-form…" at bounding box center [626, 415] width 167 height 29
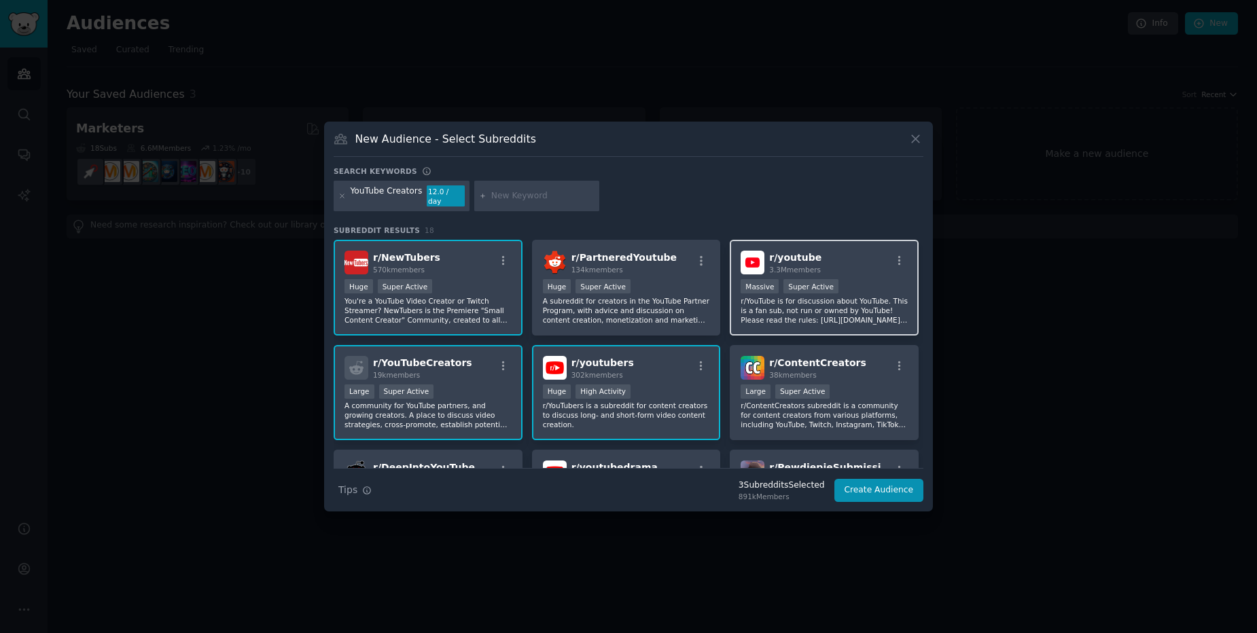
click at [851, 311] on p "r/YouTube is for discussion about YouTube. This is a fan sub, not run or owned …" at bounding box center [823, 310] width 167 height 29
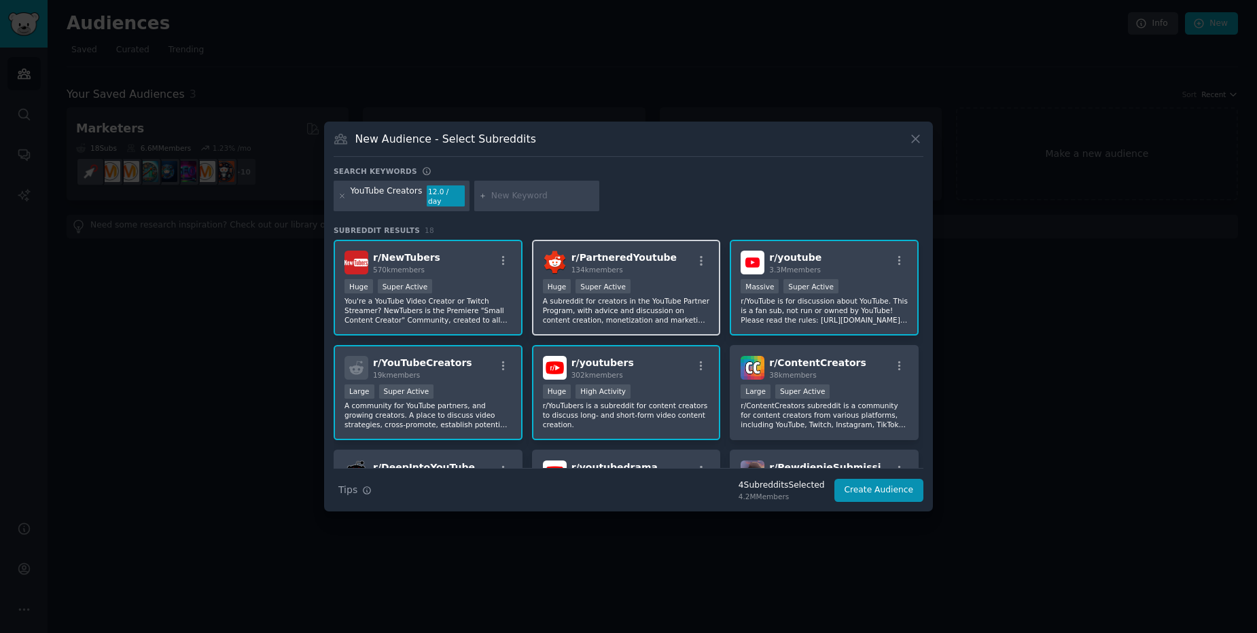
click at [645, 305] on p "A subreddit for creators in the YouTube Partner Program, with advice and discus…" at bounding box center [626, 310] width 167 height 29
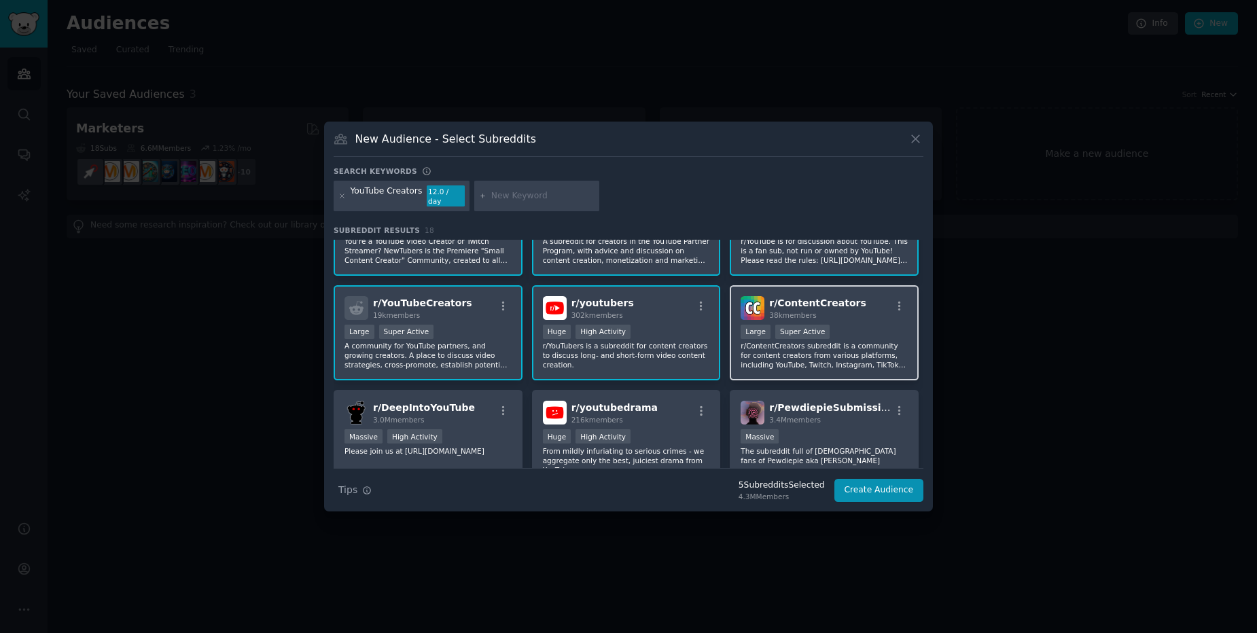
scroll to position [82, 0]
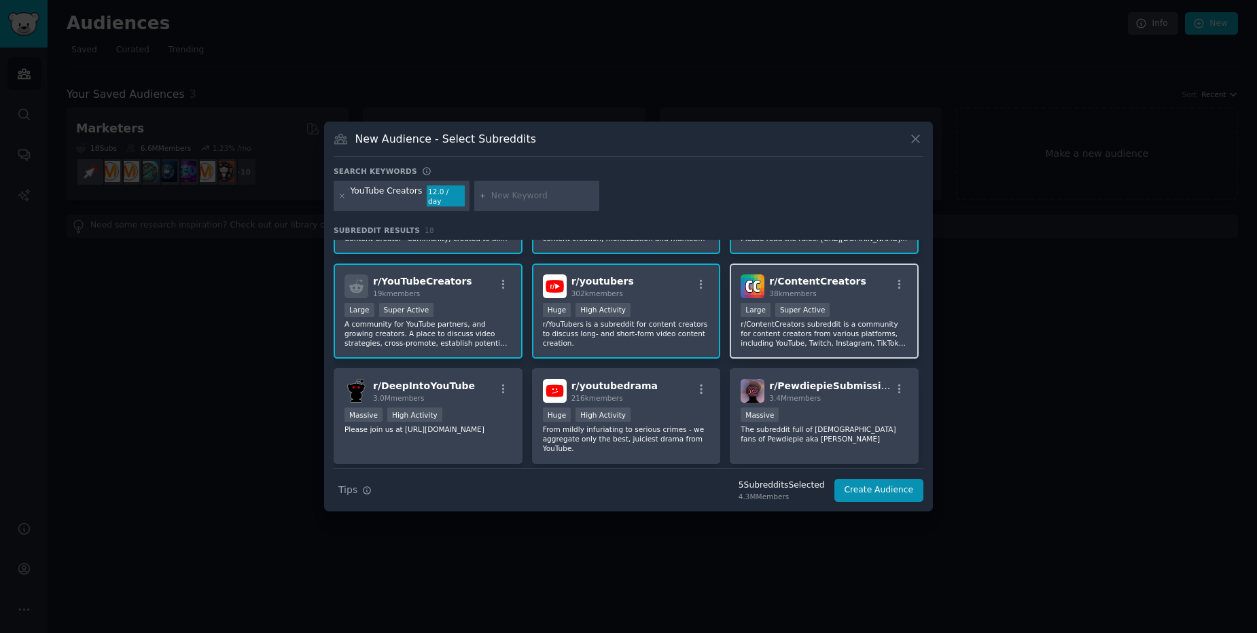
click at [806, 332] on p "r/ContentCreators subreddit is a community for content creators from various pl…" at bounding box center [823, 333] width 167 height 29
click at [471, 425] on p "Please join us at [URL][DOMAIN_NAME]" at bounding box center [427, 430] width 167 height 10
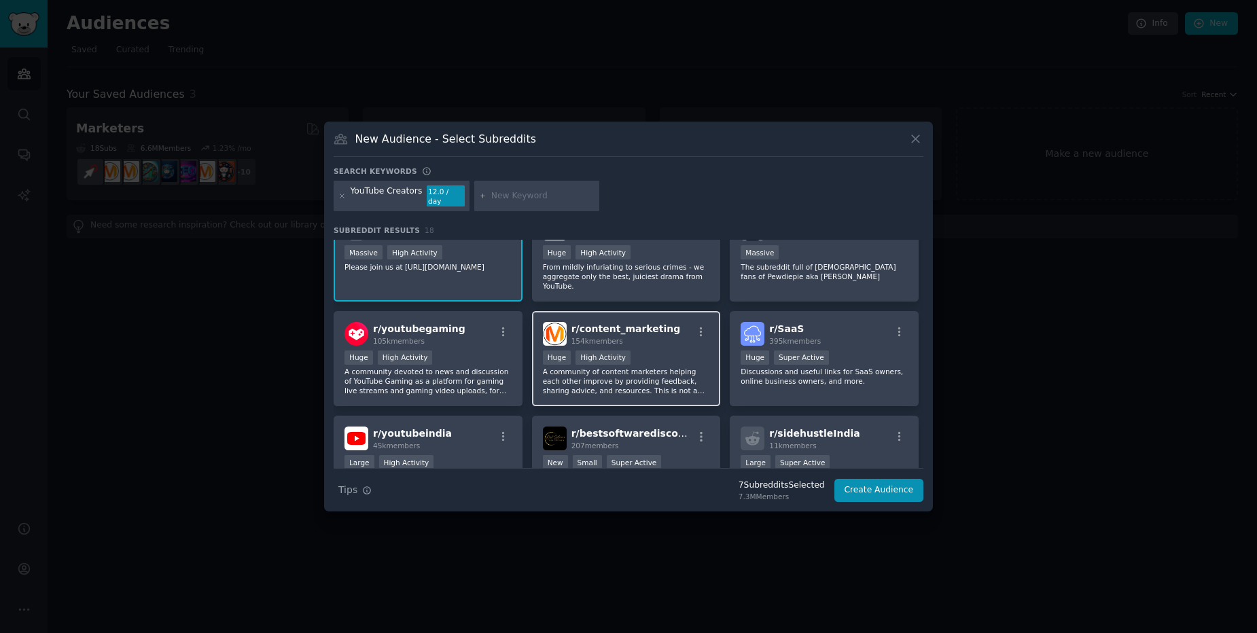
scroll to position [245, 0]
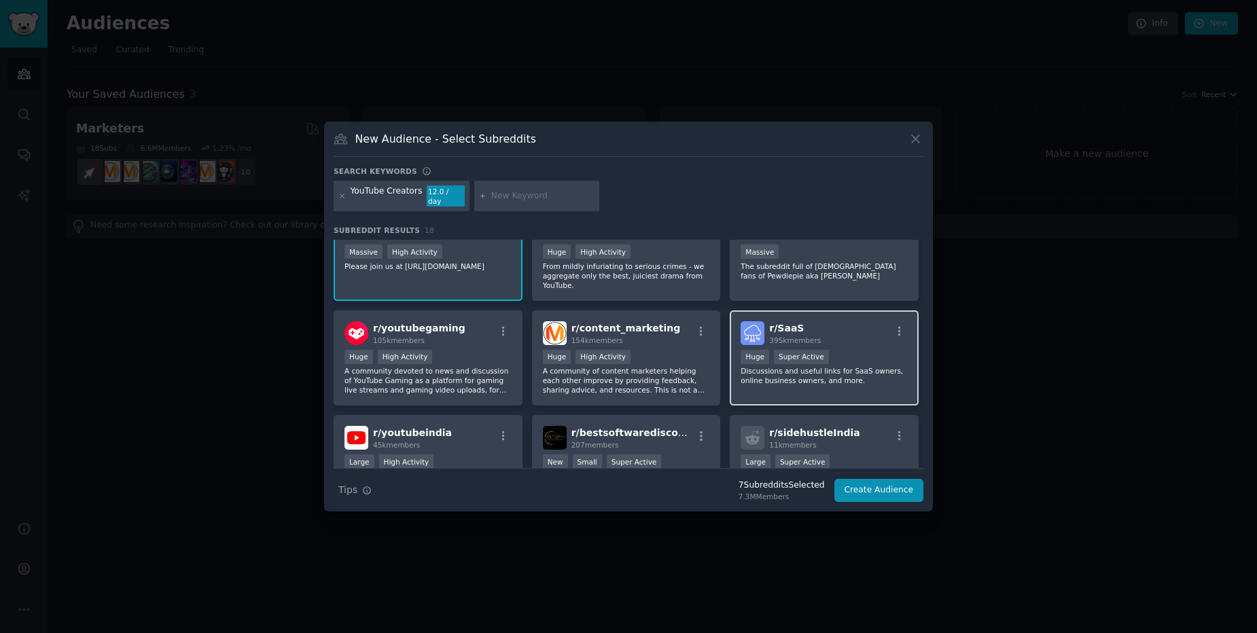
click at [774, 378] on p "Discussions and useful links for SaaS owners, online business owners, and more." at bounding box center [823, 375] width 167 height 19
click at [882, 488] on button "Create Audience" at bounding box center [879, 490] width 90 height 23
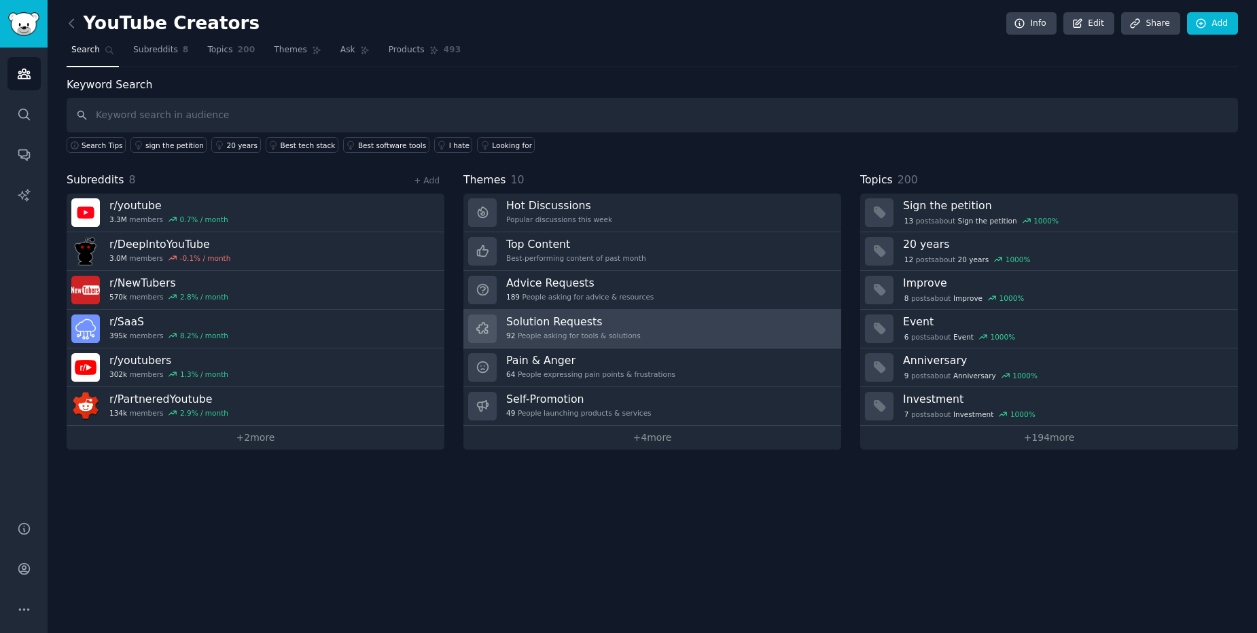
click at [596, 336] on div "92 People asking for tools & solutions" at bounding box center [573, 336] width 134 height 10
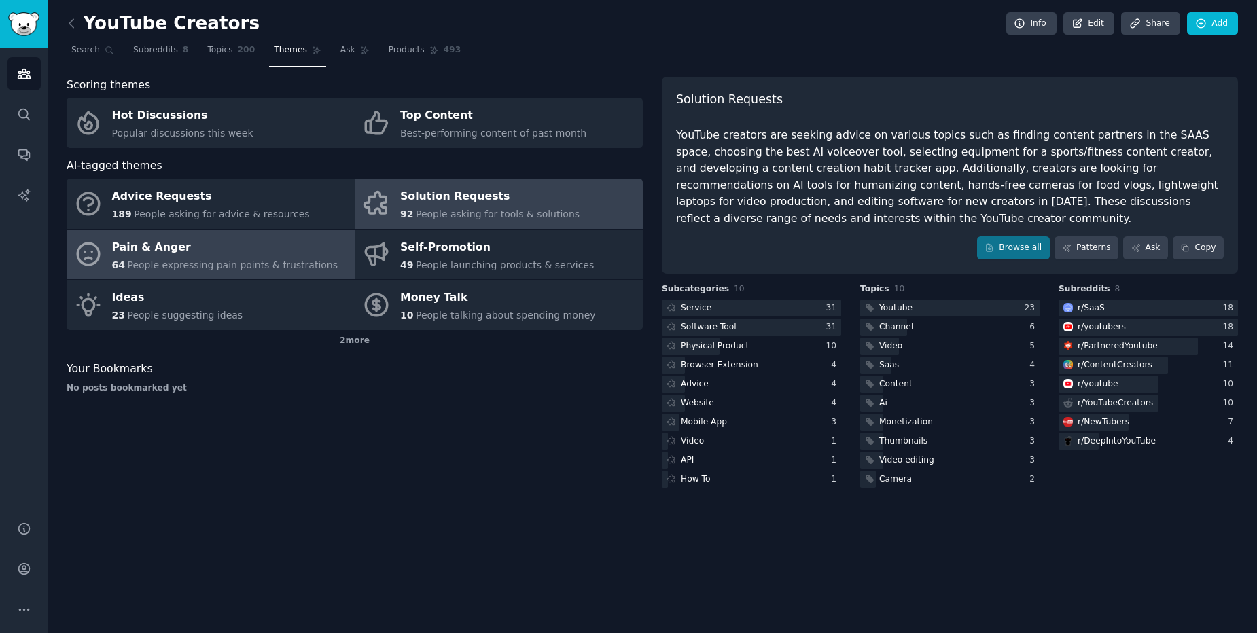
click at [252, 264] on span "People expressing pain points & frustrations" at bounding box center [232, 264] width 211 height 11
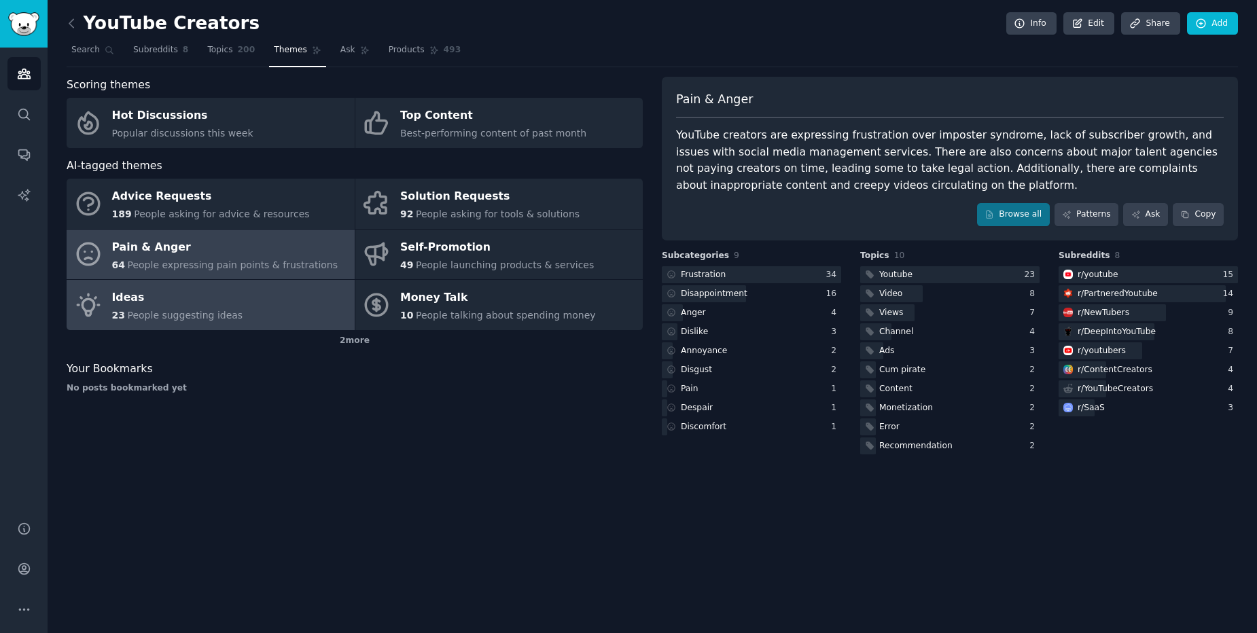
click at [278, 318] on link "Ideas 23 People suggesting ideas" at bounding box center [211, 305] width 288 height 50
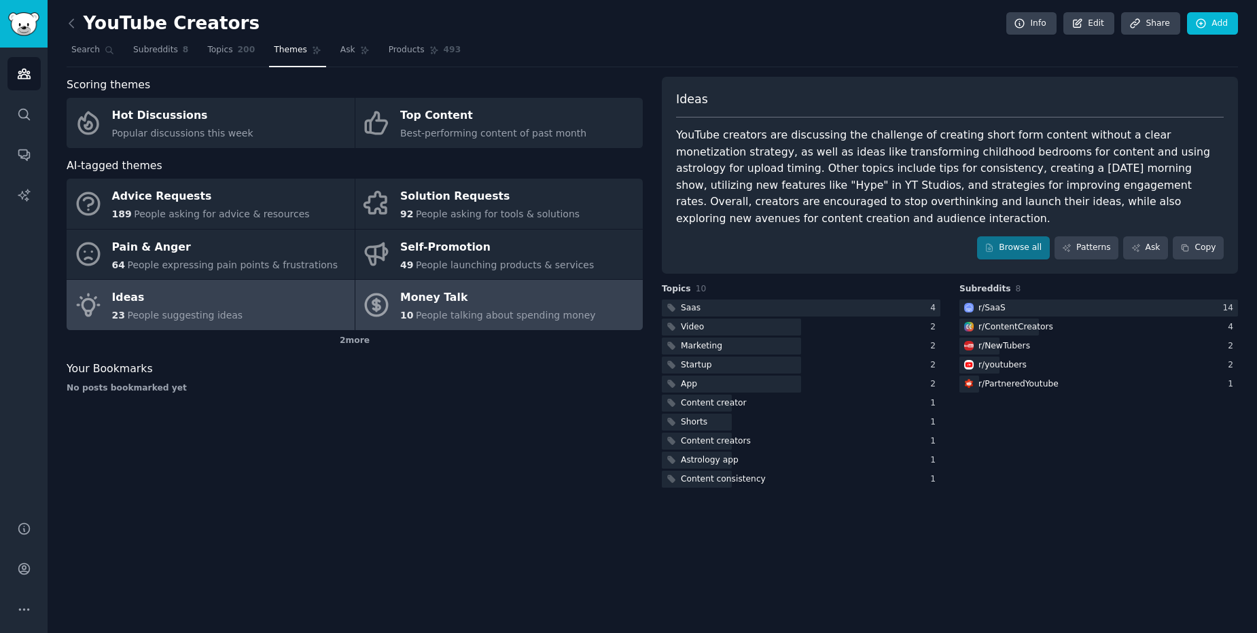
click at [484, 321] on div "10 People talking about spending money" at bounding box center [498, 315] width 196 height 14
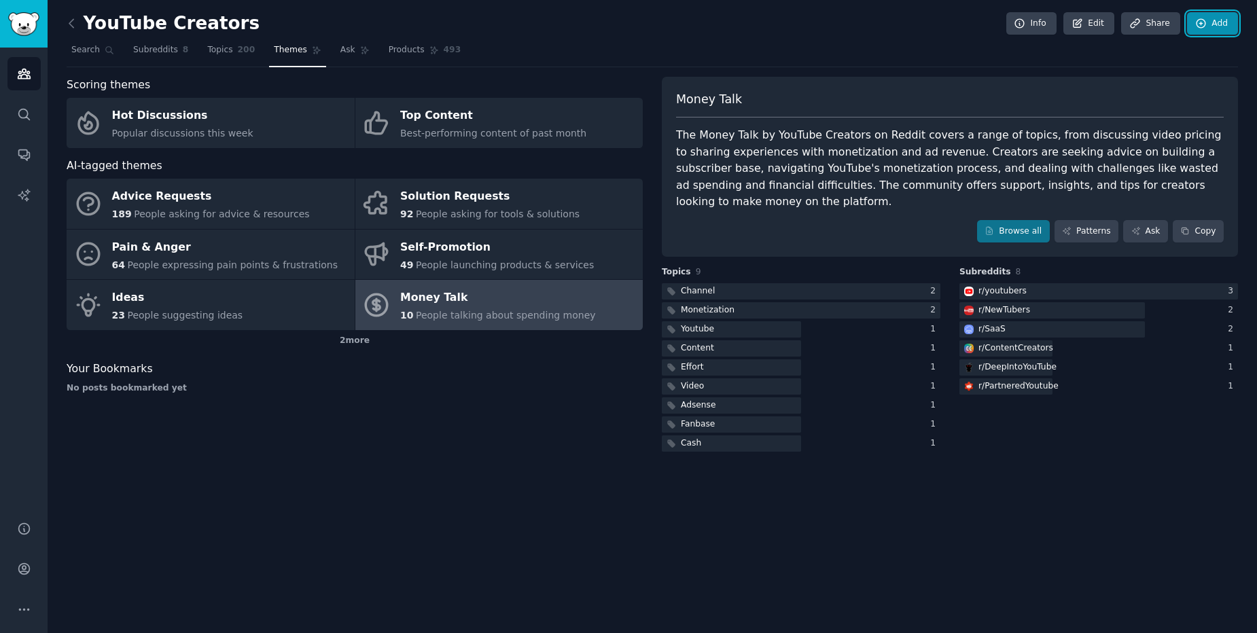
click at [1209, 20] on link "Add" at bounding box center [1212, 23] width 51 height 23
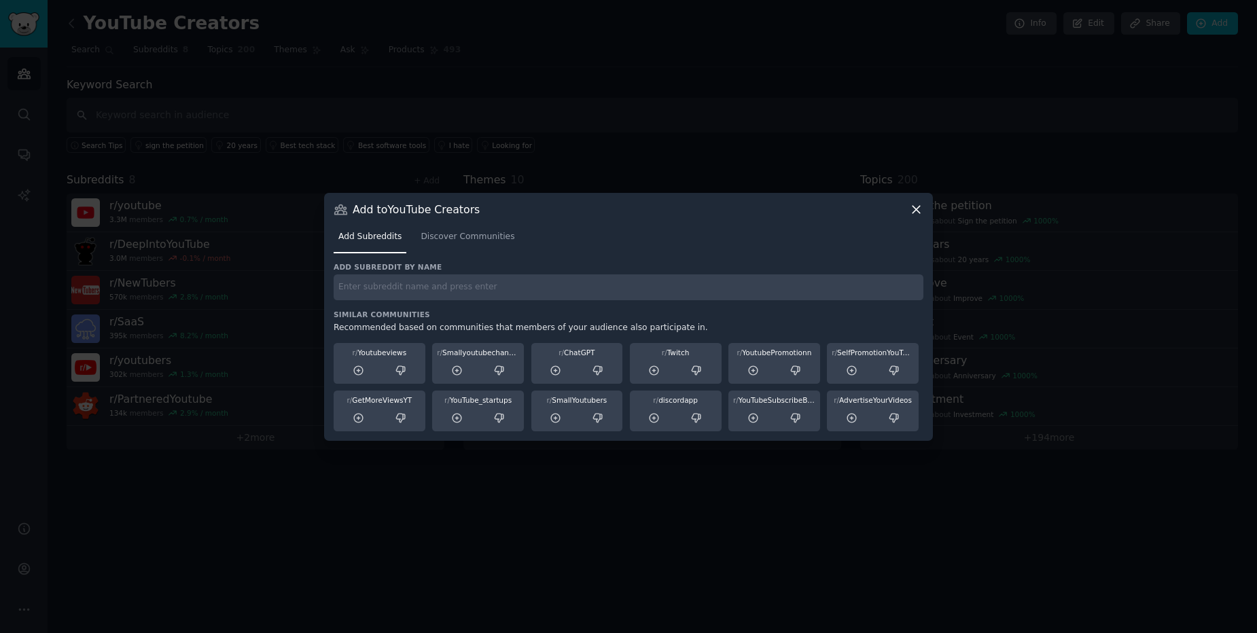
click at [913, 208] on icon at bounding box center [916, 209] width 14 height 14
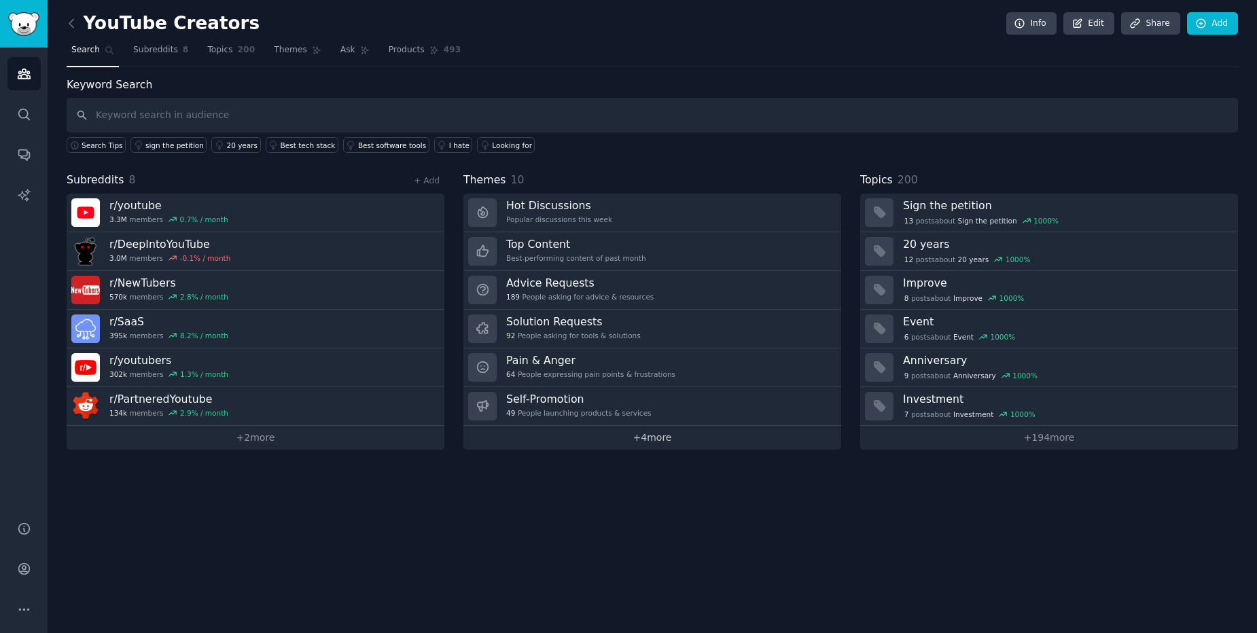
click at [599, 440] on link "+ 4 more" at bounding box center [652, 438] width 378 height 24
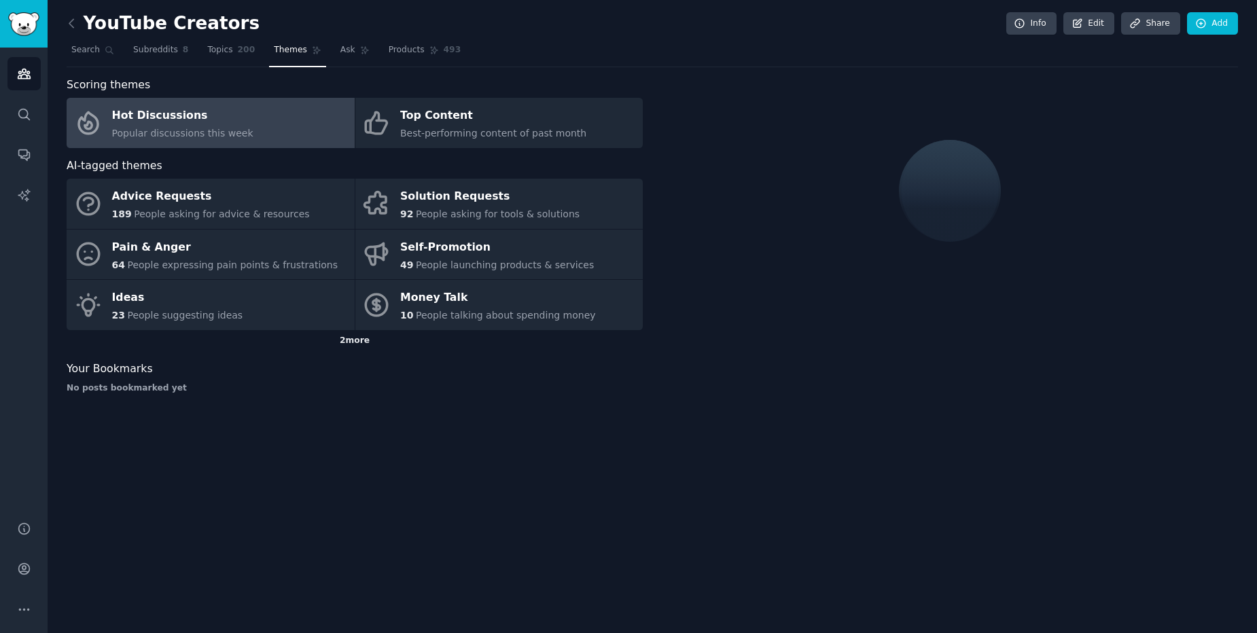
click at [365, 342] on div "2 more" at bounding box center [355, 341] width 576 height 22
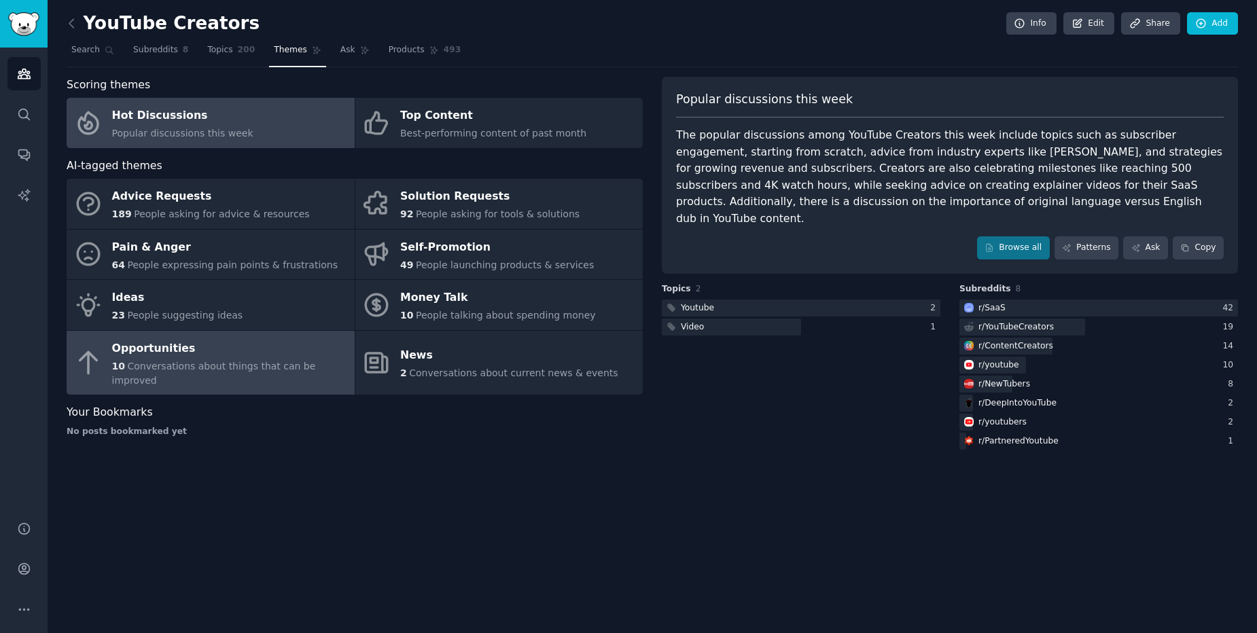
click at [267, 346] on div "Opportunities" at bounding box center [230, 349] width 236 height 22
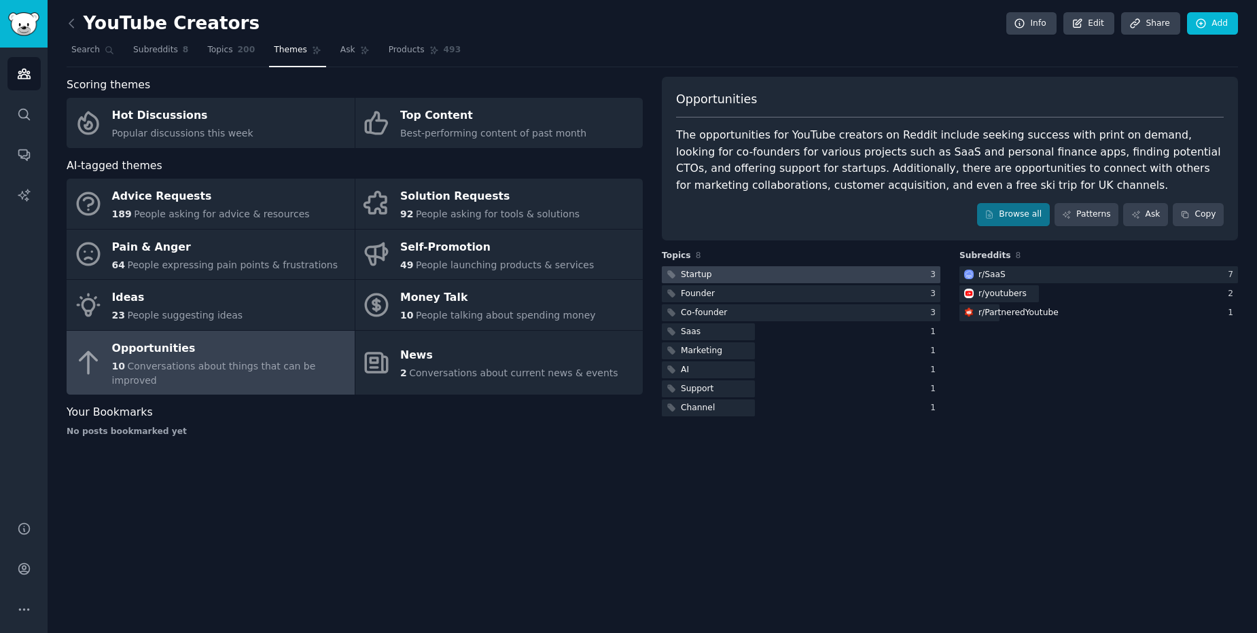
click at [713, 276] on div at bounding box center [801, 274] width 278 height 17
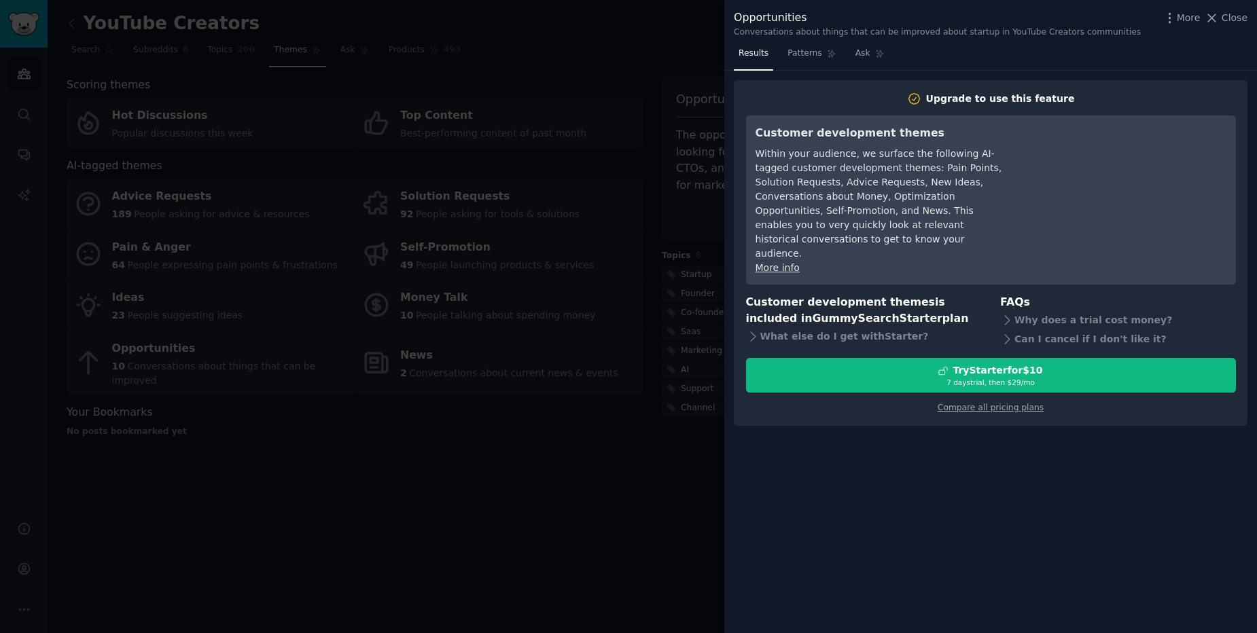
click at [683, 507] on div at bounding box center [628, 316] width 1257 height 633
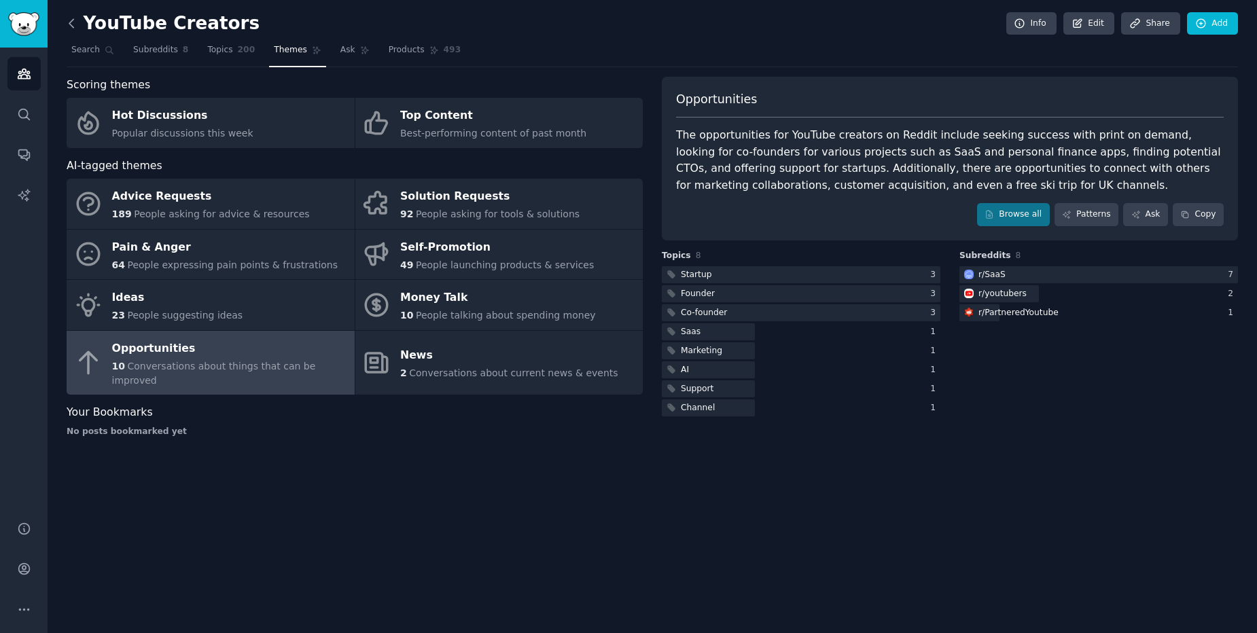
click at [69, 21] on icon at bounding box center [72, 23] width 14 height 14
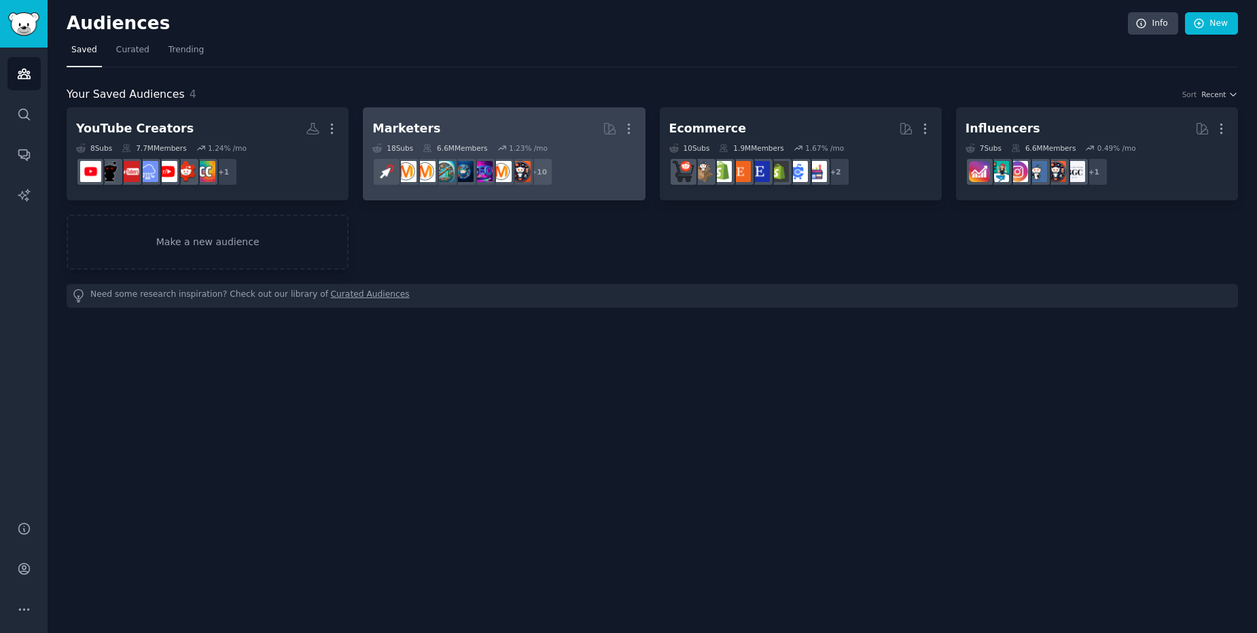
click at [470, 123] on h2 "Marketers More" at bounding box center [503, 129] width 263 height 24
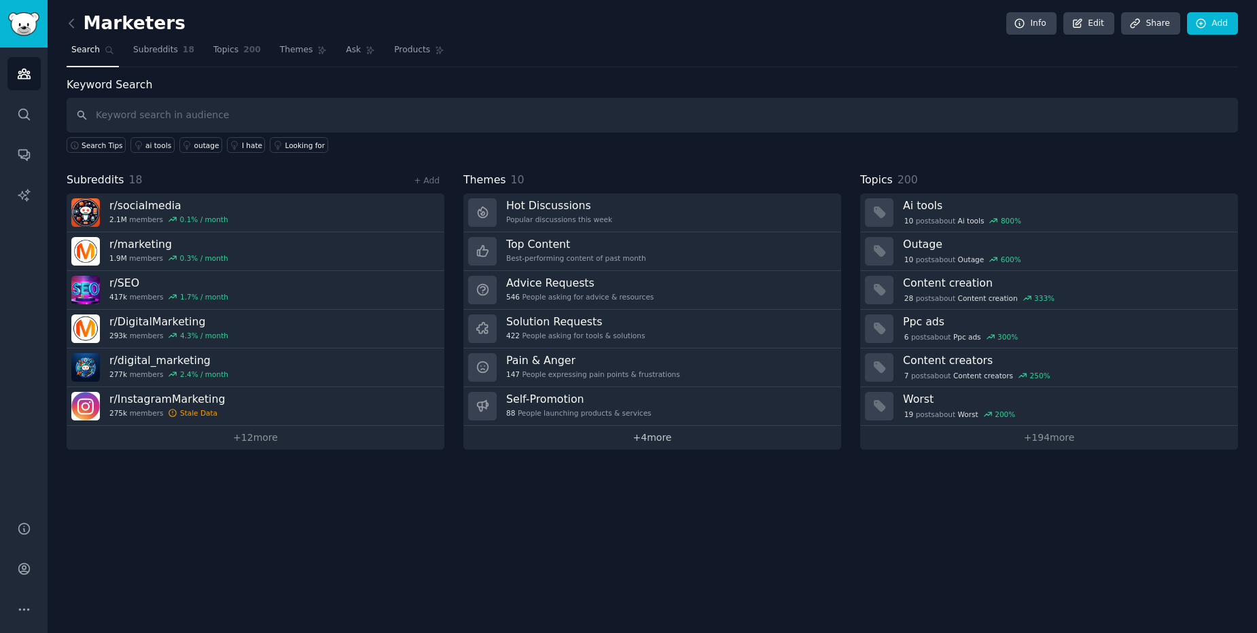
click at [664, 443] on link "+ 4 more" at bounding box center [652, 438] width 378 height 24
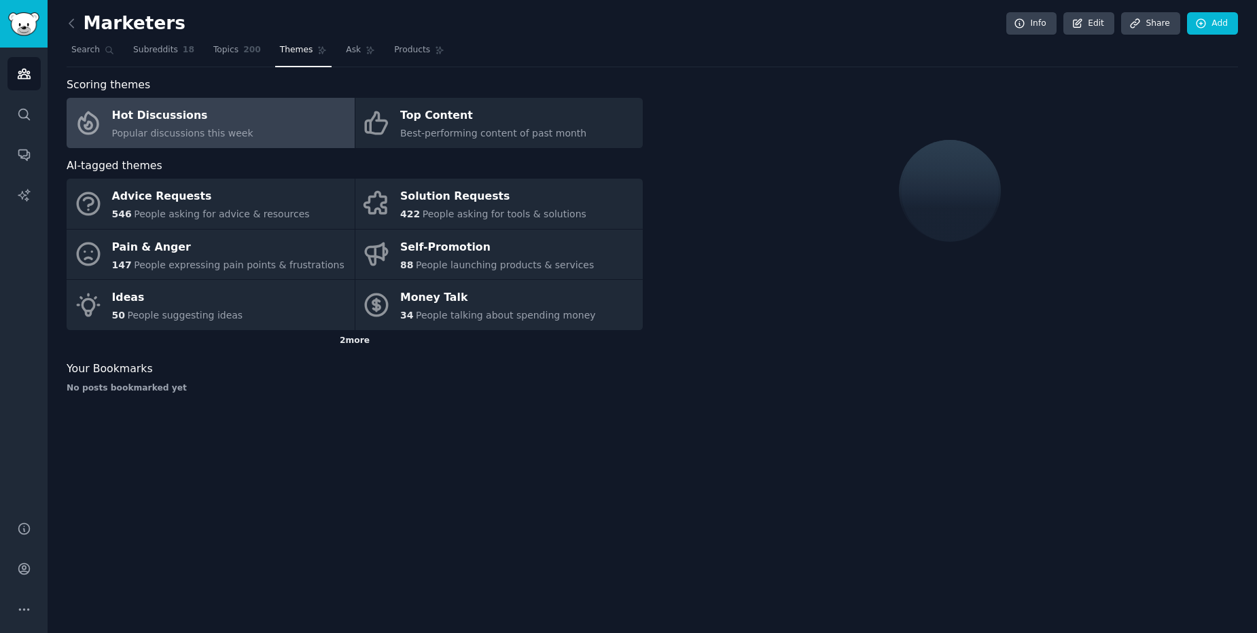
click at [365, 340] on div "2 more" at bounding box center [355, 341] width 576 height 22
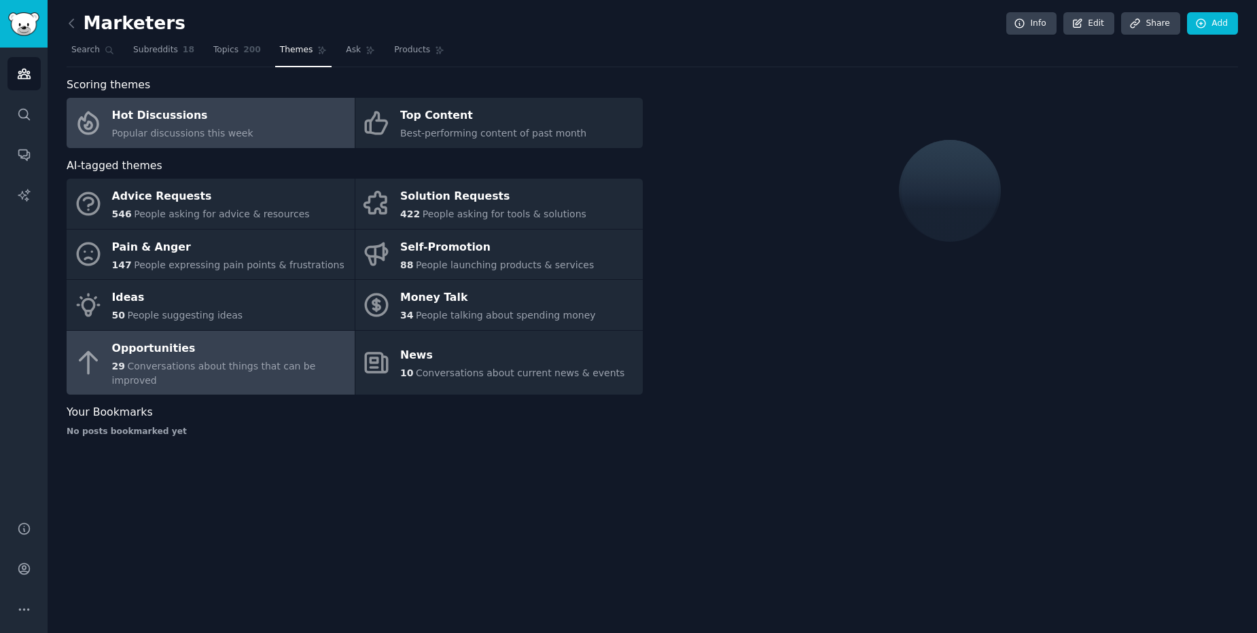
click at [276, 359] on div "29 Conversations about things that can be improved" at bounding box center [230, 373] width 236 height 29
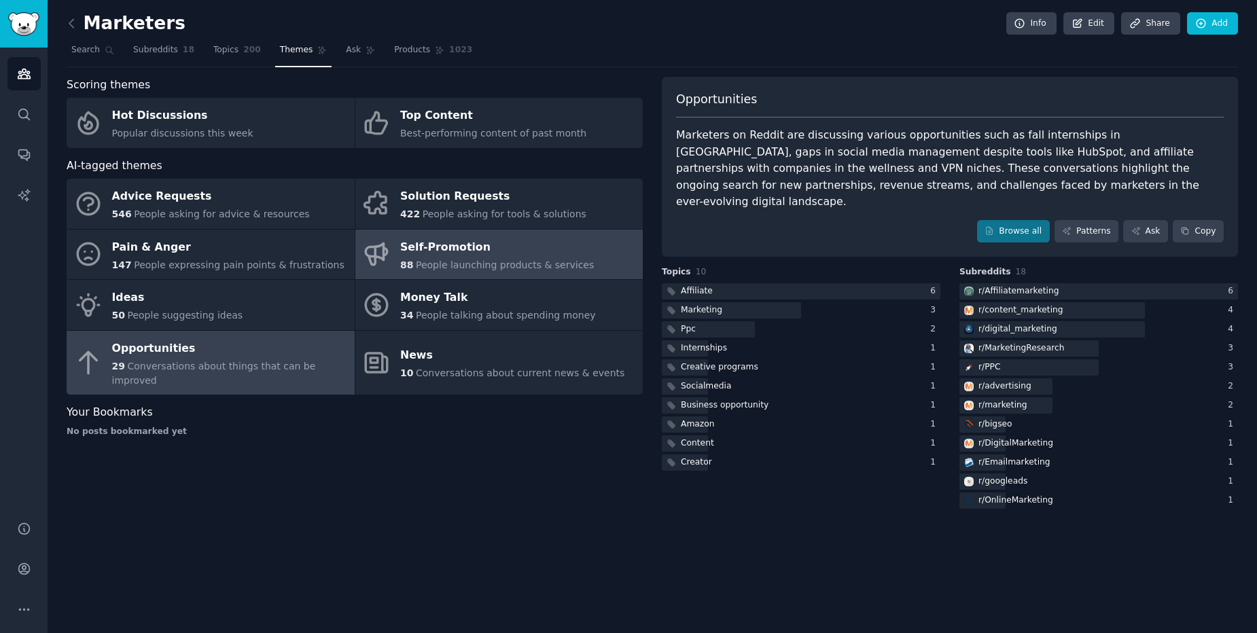
click at [494, 267] on span "People launching products & services" at bounding box center [505, 264] width 178 height 11
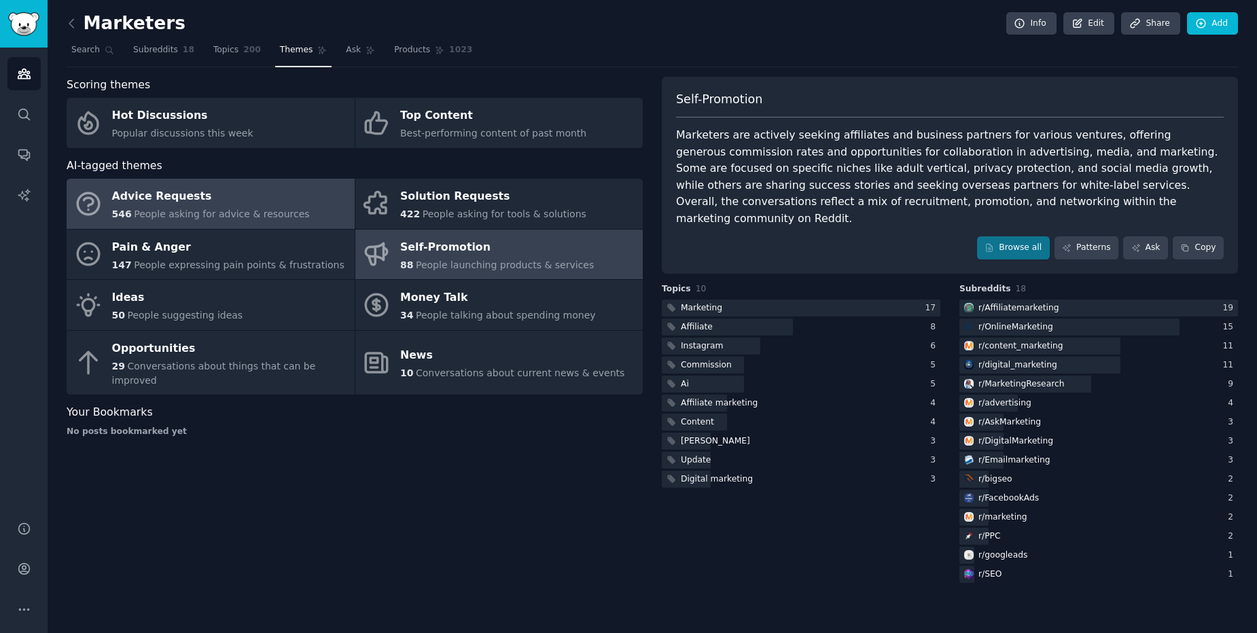
click at [170, 202] on div "Advice Requests" at bounding box center [211, 197] width 198 height 22
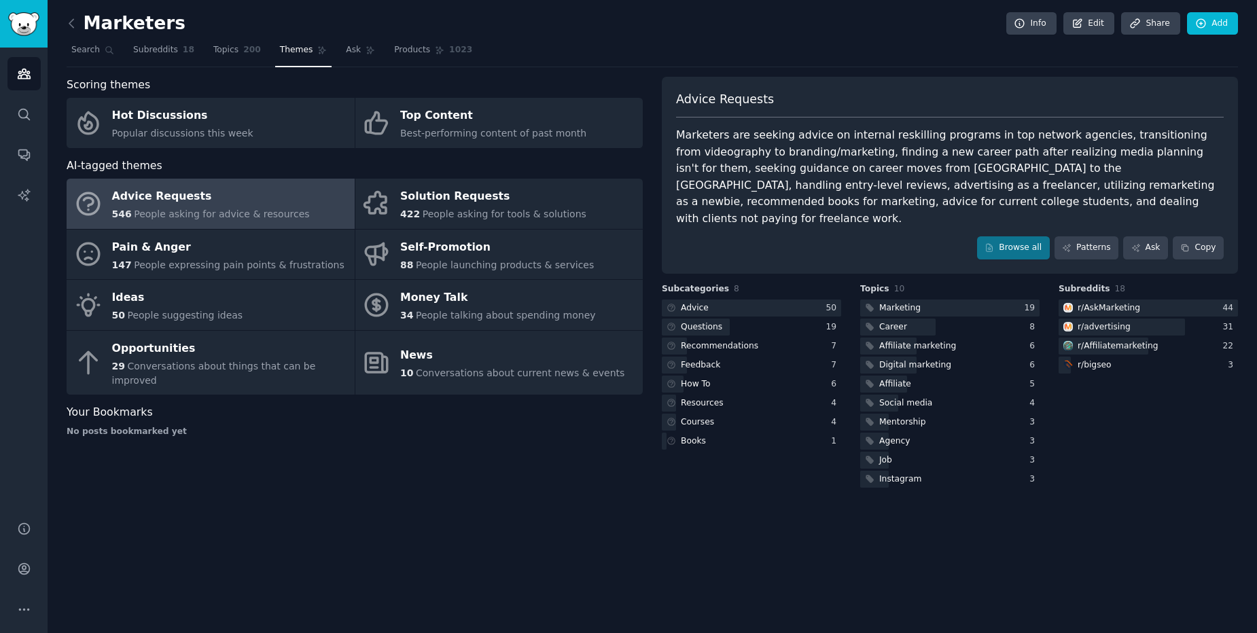
click at [512, 460] on div "Scoring themes Hot Discussions Popular discussions this week Top Content Best-p…" at bounding box center [355, 284] width 576 height 414
